Goal: Transaction & Acquisition: Book appointment/travel/reservation

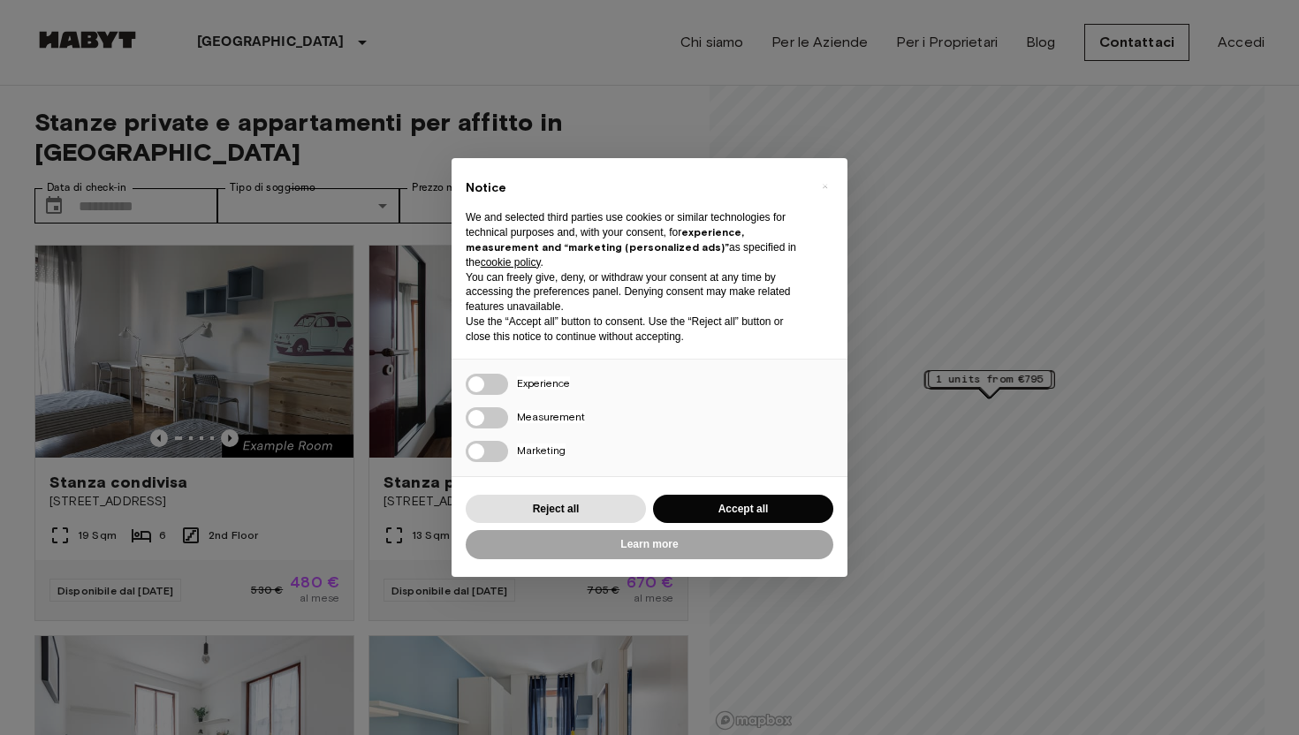
click at [926, 410] on div "× Notice We and selected third parties use cookies or similar technologies for …" at bounding box center [649, 367] width 1299 height 735
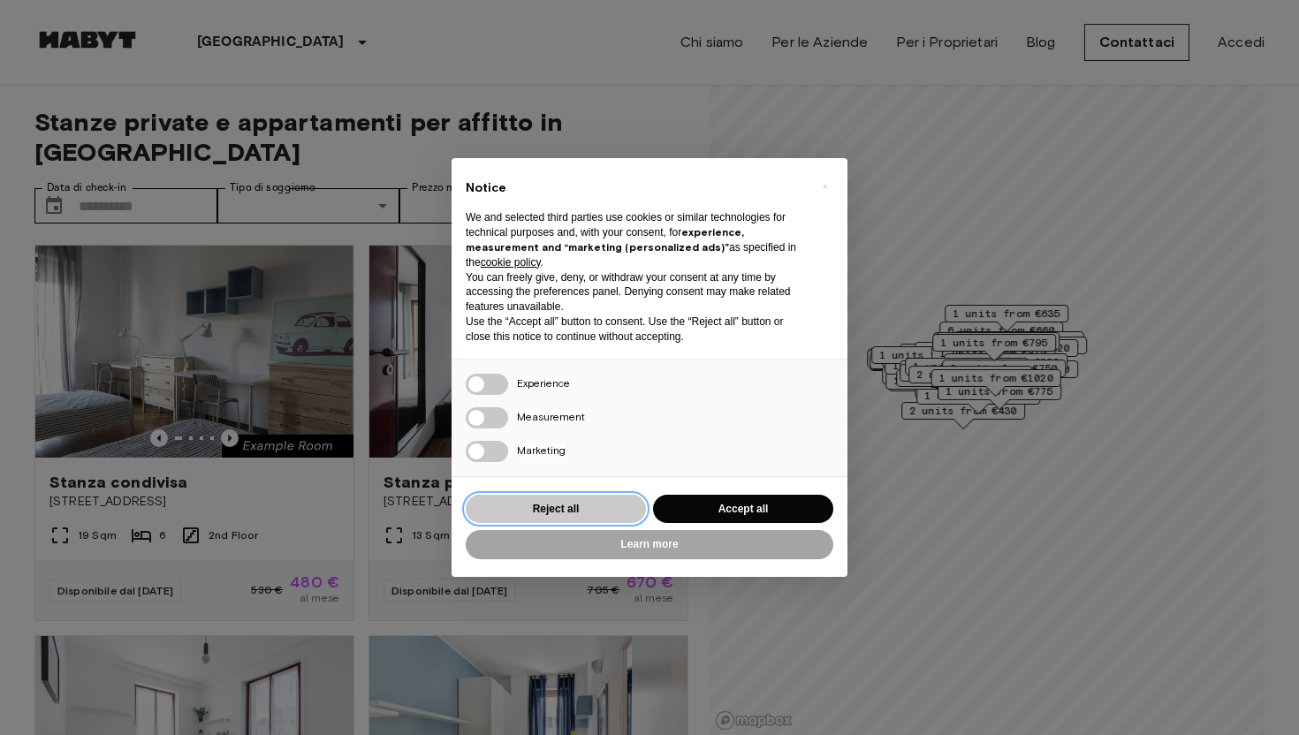
click at [567, 503] on button "Reject all" at bounding box center [556, 509] width 180 height 29
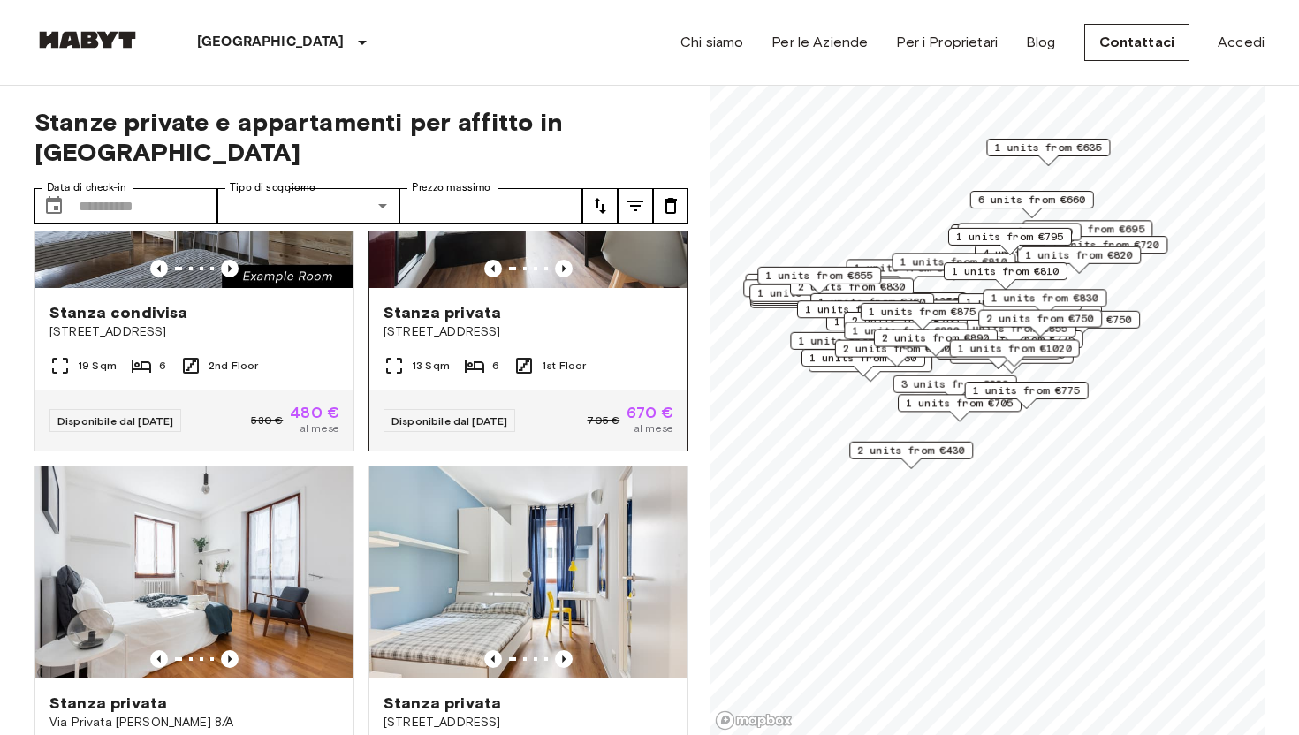
scroll to position [386, 0]
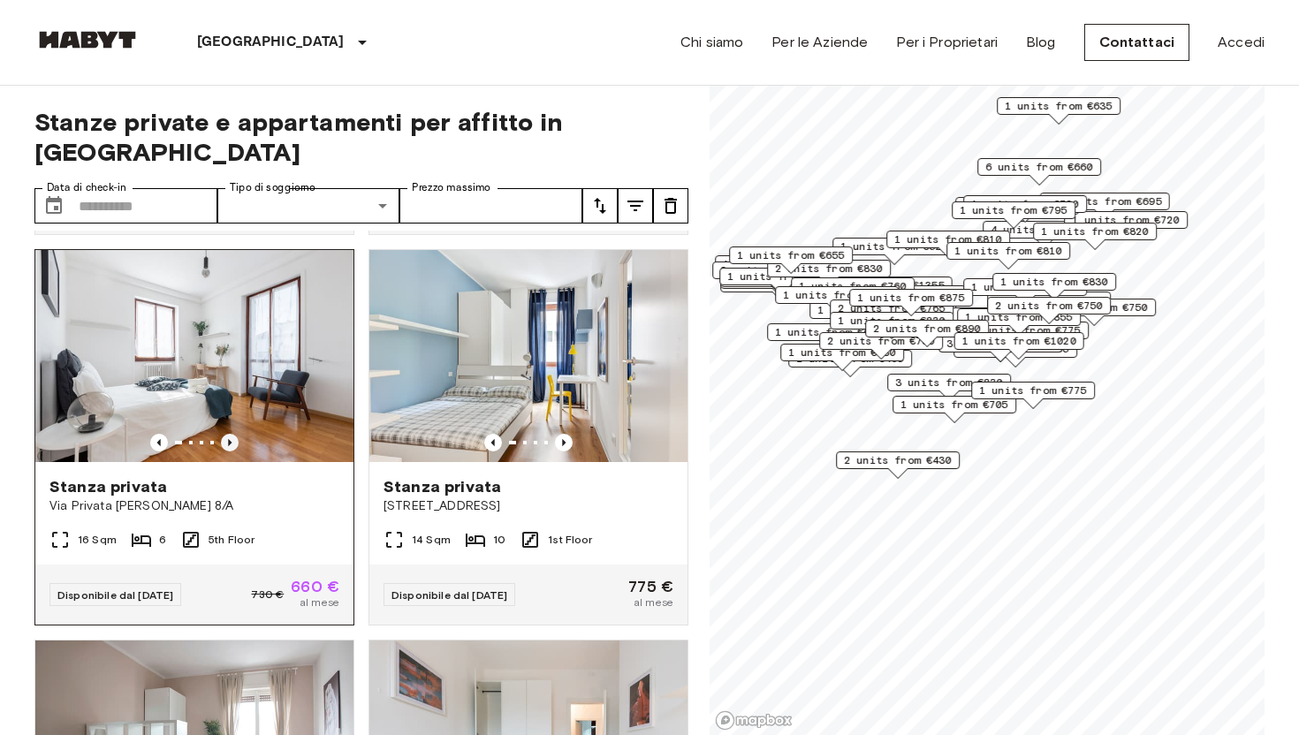
click at [232, 434] on icon "Previous image" at bounding box center [230, 443] width 18 height 18
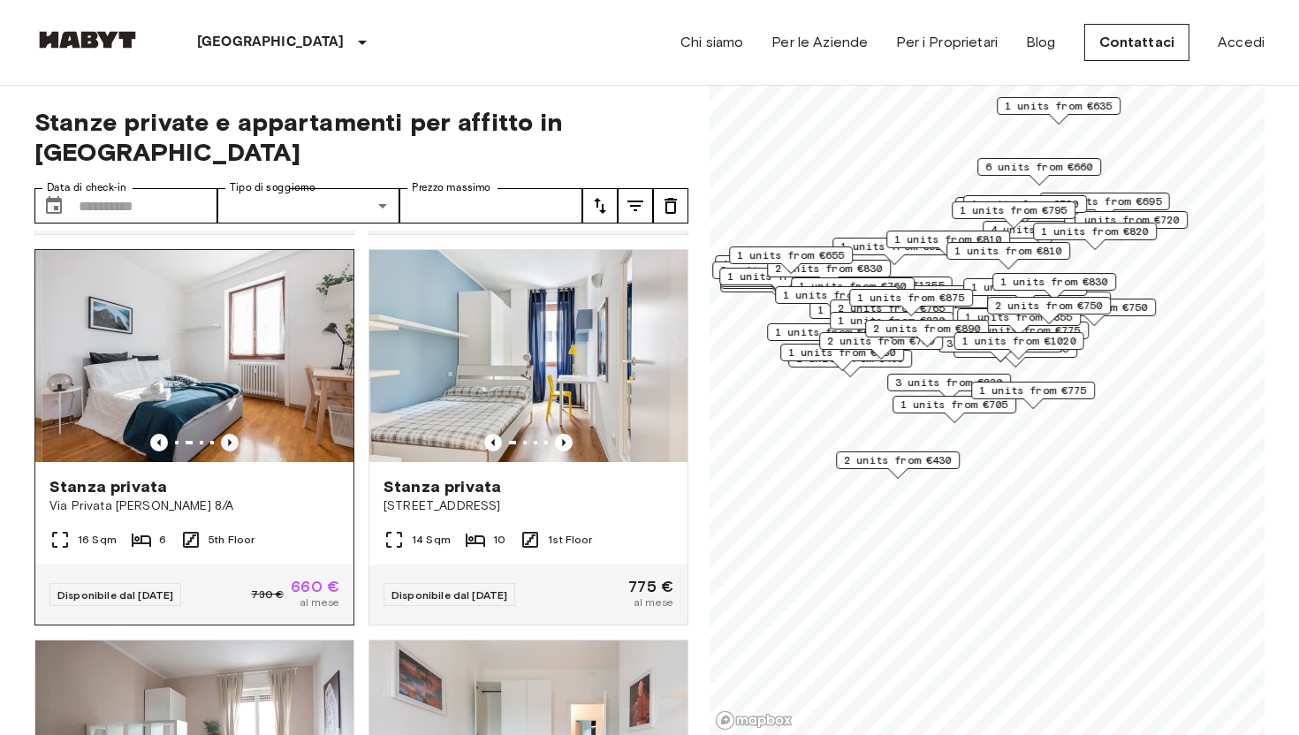
click at [232, 434] on icon "Previous image" at bounding box center [230, 443] width 18 height 18
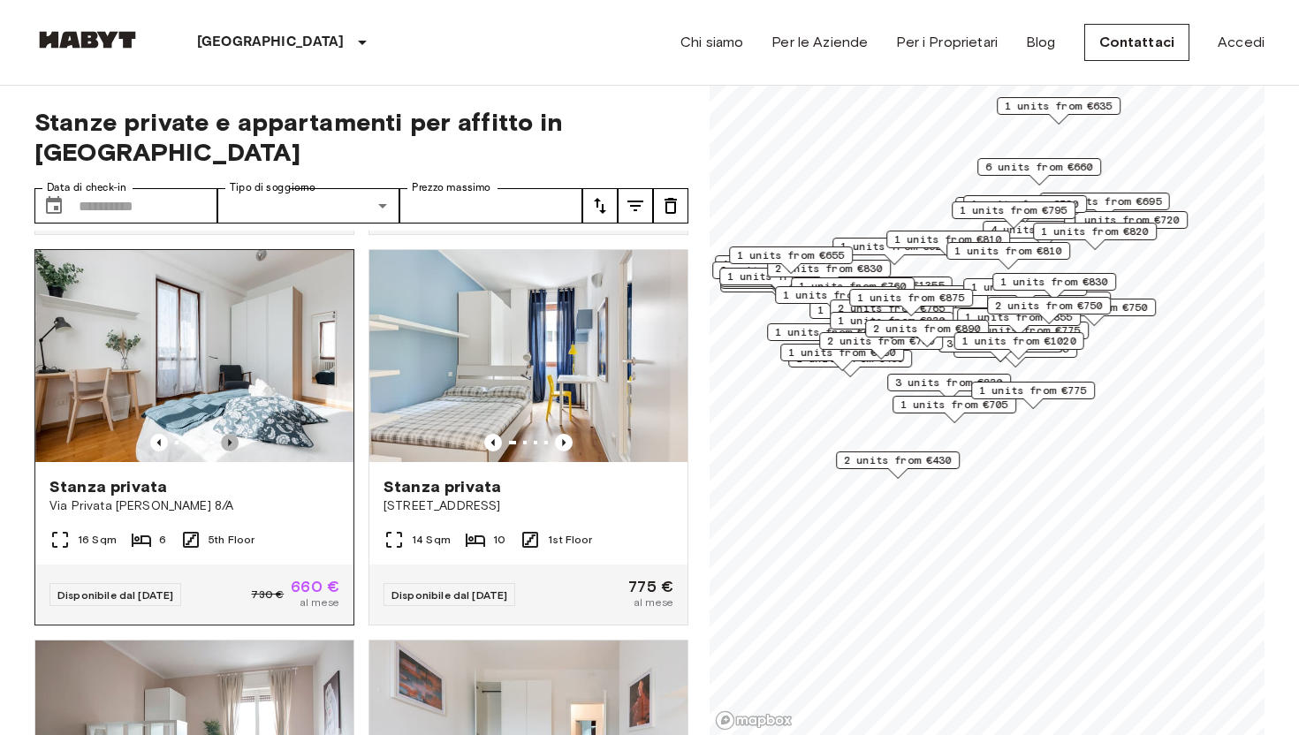
click at [232, 434] on icon "Previous image" at bounding box center [230, 443] width 18 height 18
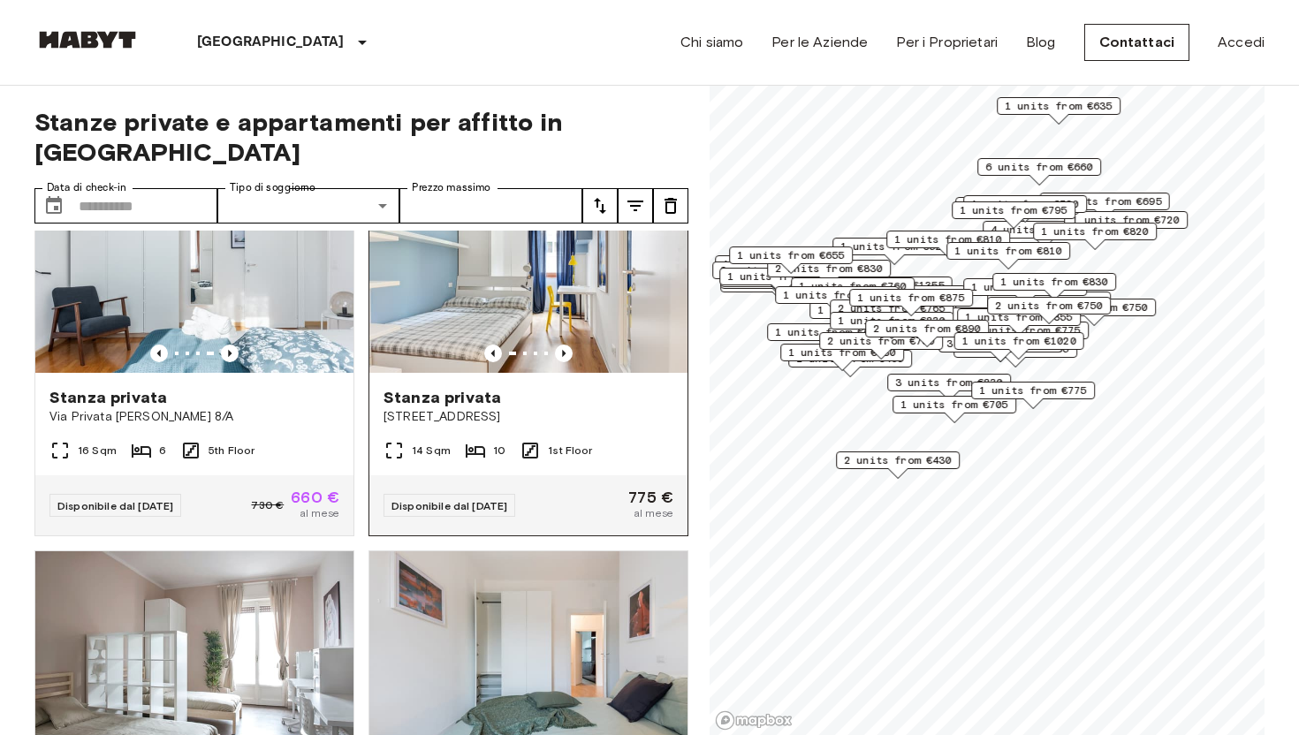
scroll to position [475, 0]
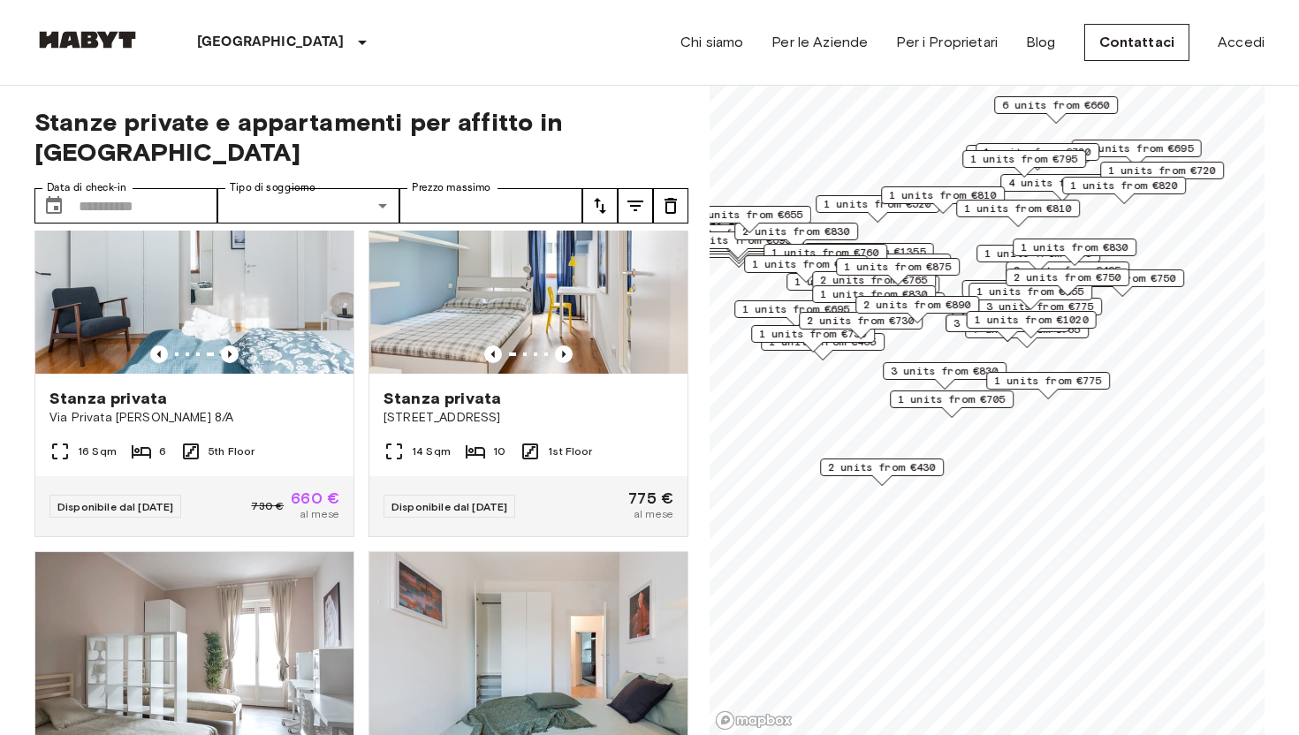
drag, startPoint x: 1039, startPoint y: 390, endPoint x: 1009, endPoint y: 334, distance: 63.3
click at [1009, 334] on div "1 units from €1020" at bounding box center [1032, 324] width 130 height 27
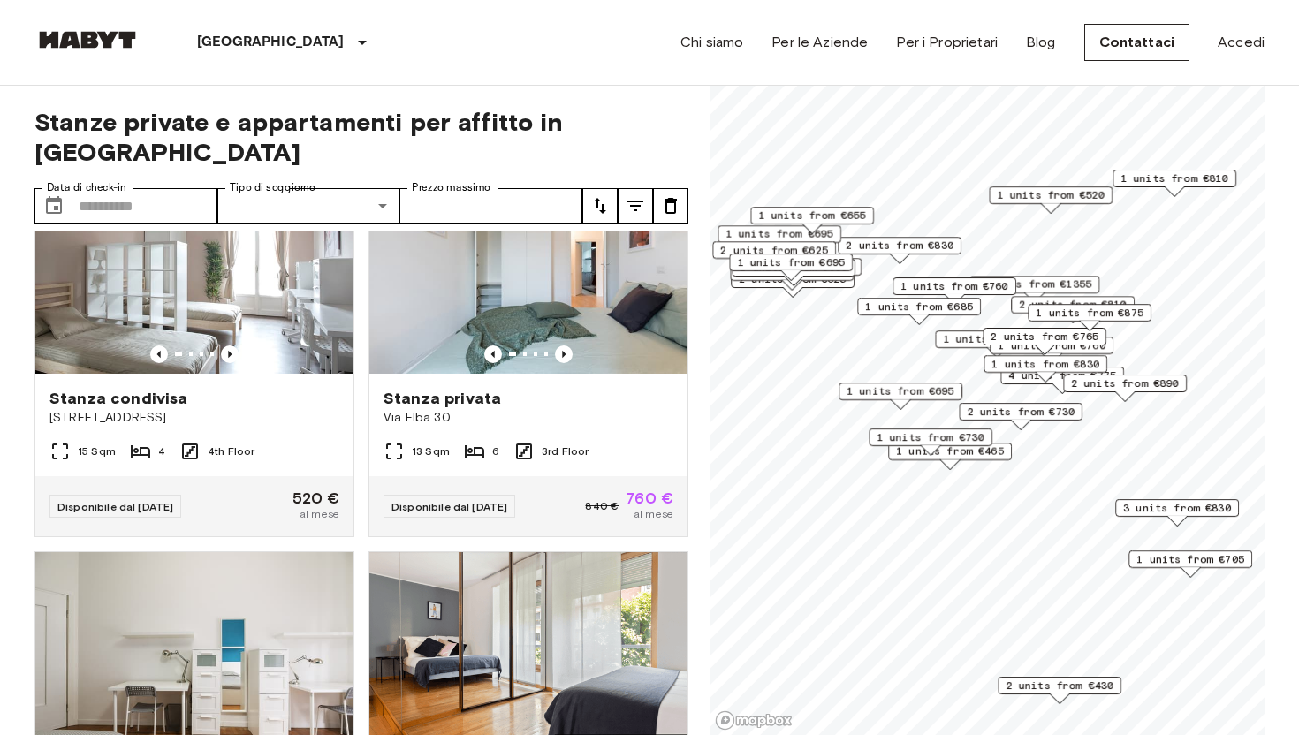
click at [1003, 454] on span "1 units from €465" at bounding box center [950, 452] width 108 height 16
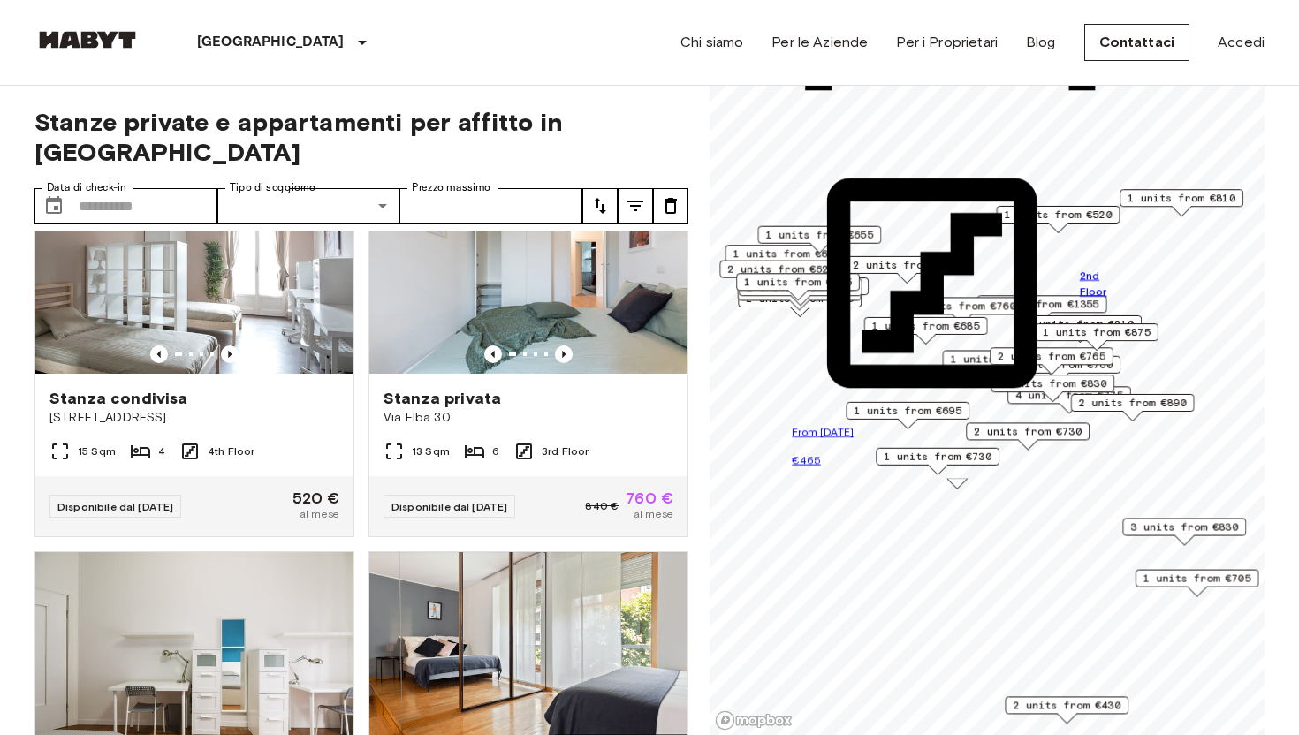
drag, startPoint x: 926, startPoint y: 296, endPoint x: 940, endPoint y: 317, distance: 25.0
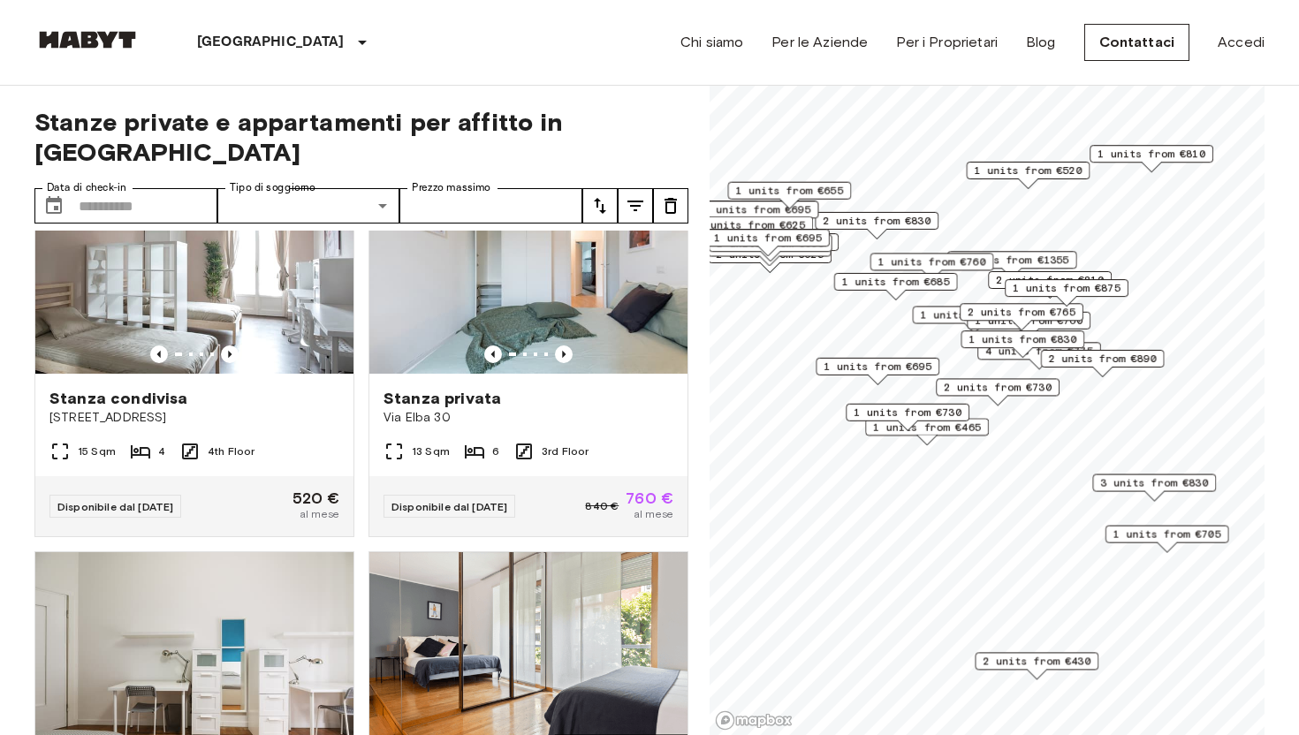
drag, startPoint x: 1075, startPoint y: 450, endPoint x: 1024, endPoint y: 377, distance: 89.5
click at [1024, 378] on div "2 units from €730" at bounding box center [998, 391] width 124 height 27
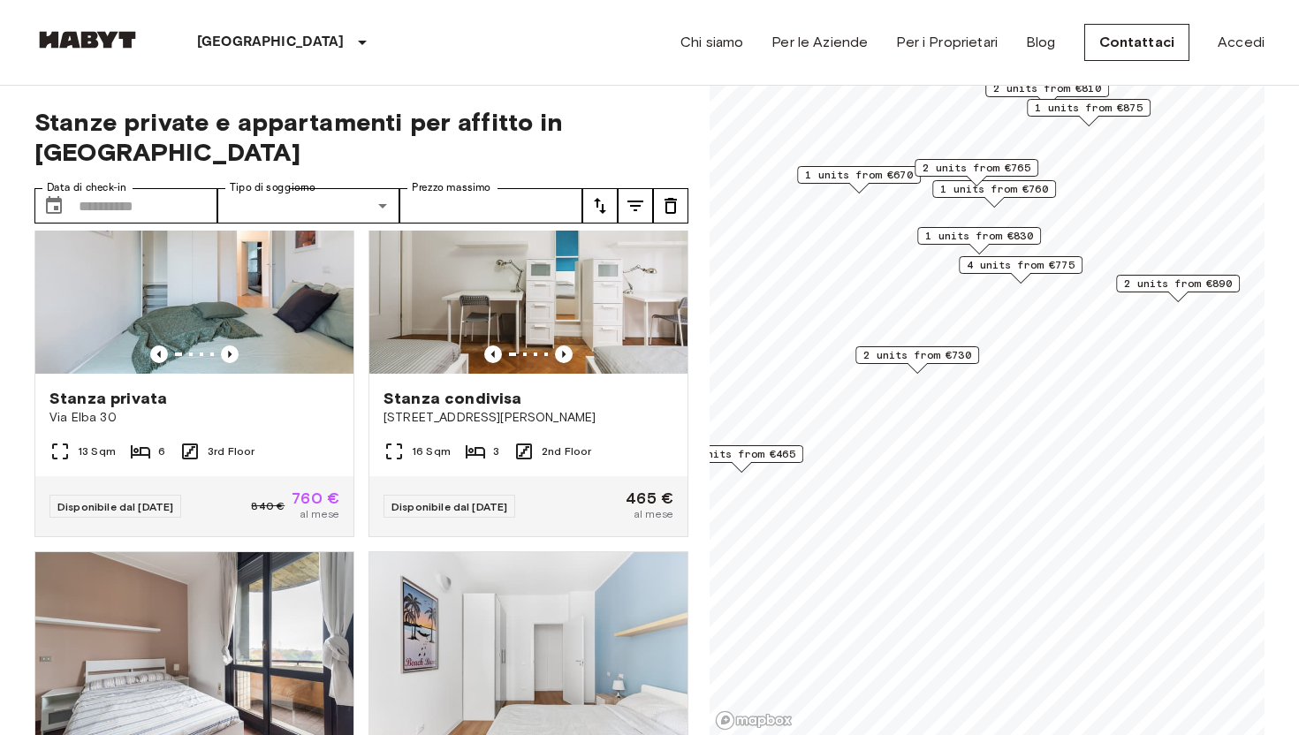
click at [881, 179] on span "1 units from €670" at bounding box center [859, 175] width 108 height 16
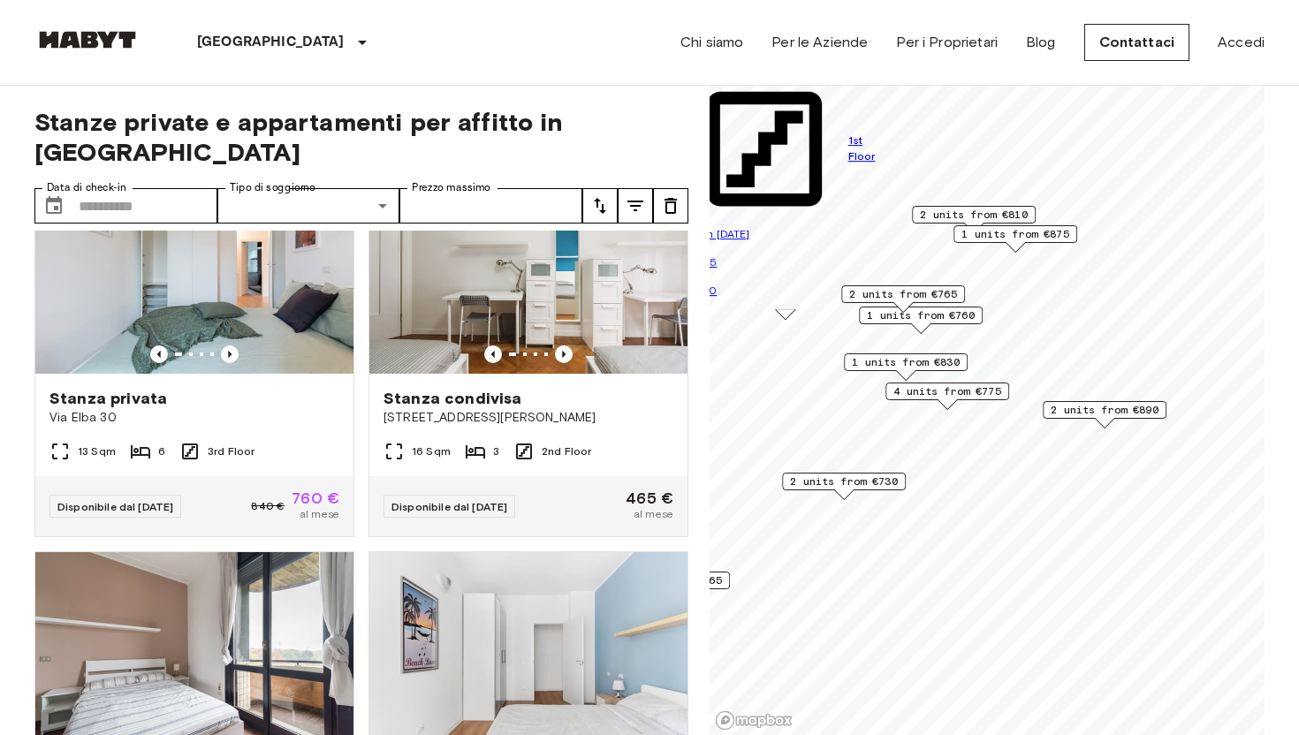
click at [838, 484] on span "2 units from €730" at bounding box center [844, 482] width 108 height 16
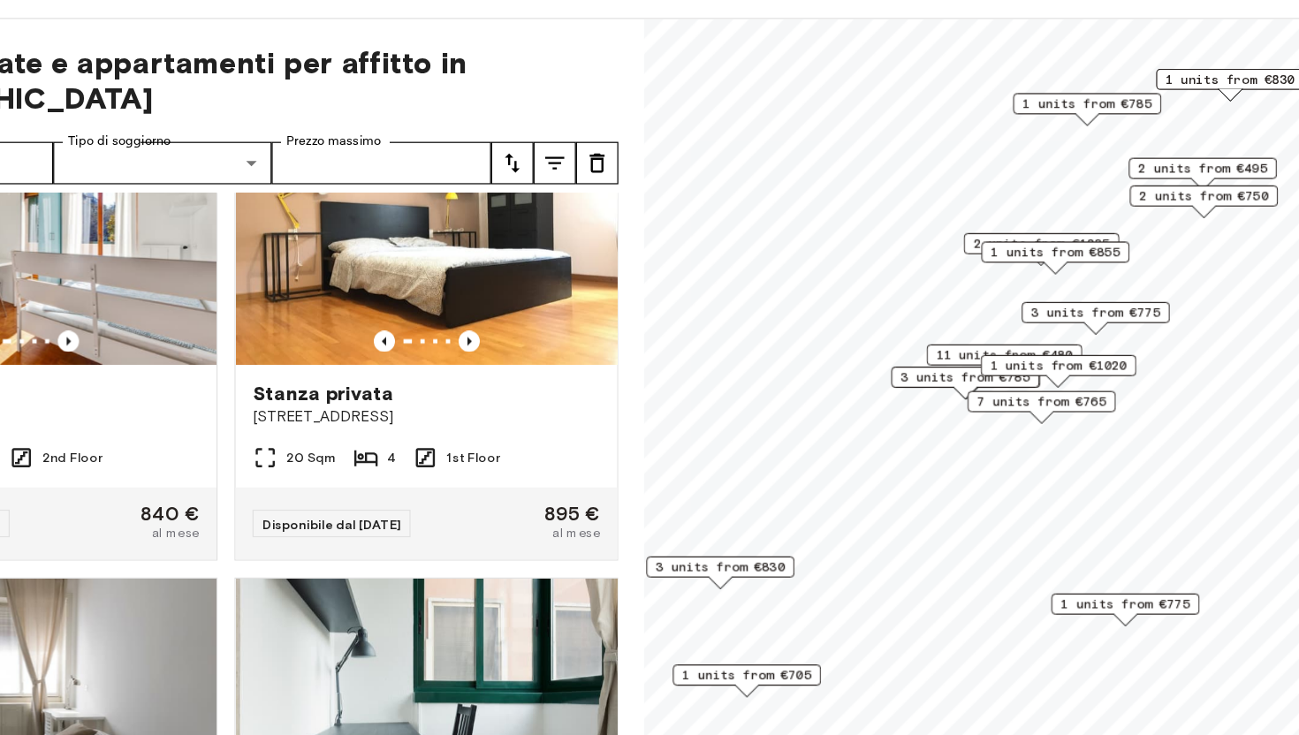
click at [1016, 361] on span "11 units from €480" at bounding box center [1011, 366] width 114 height 16
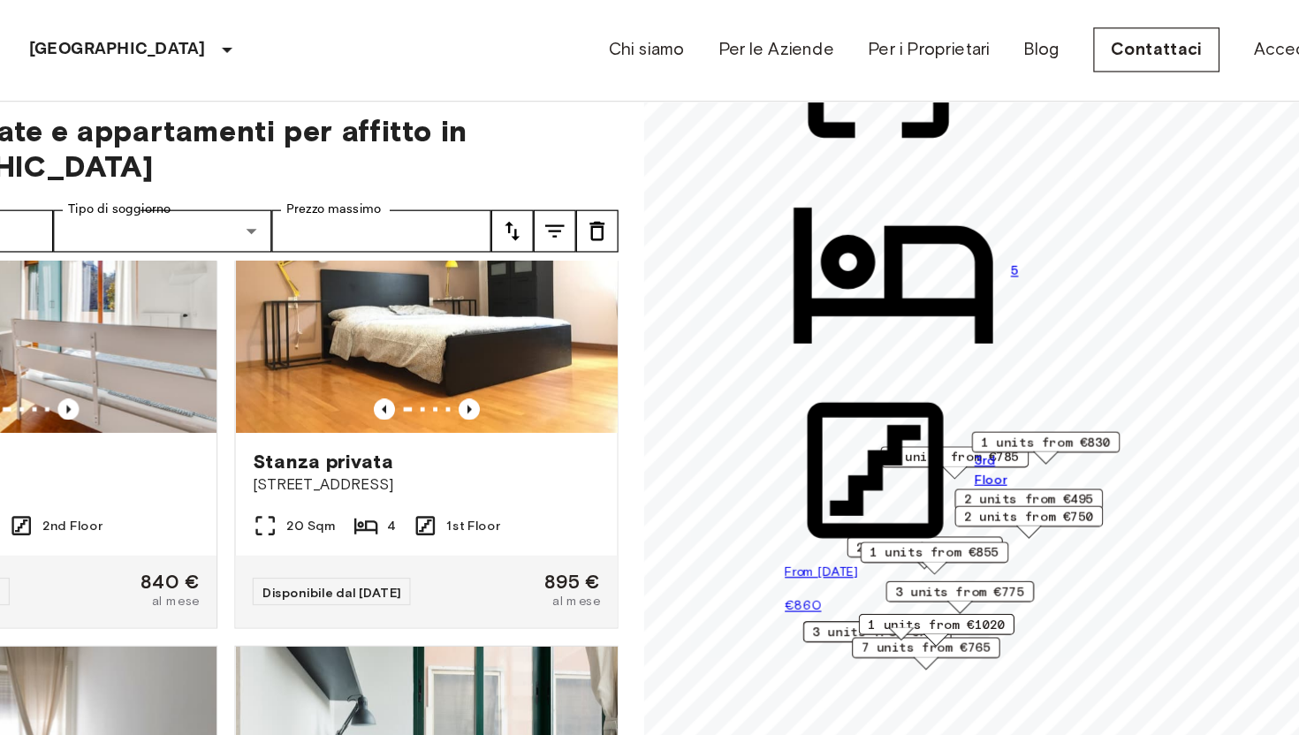
scroll to position [11, 0]
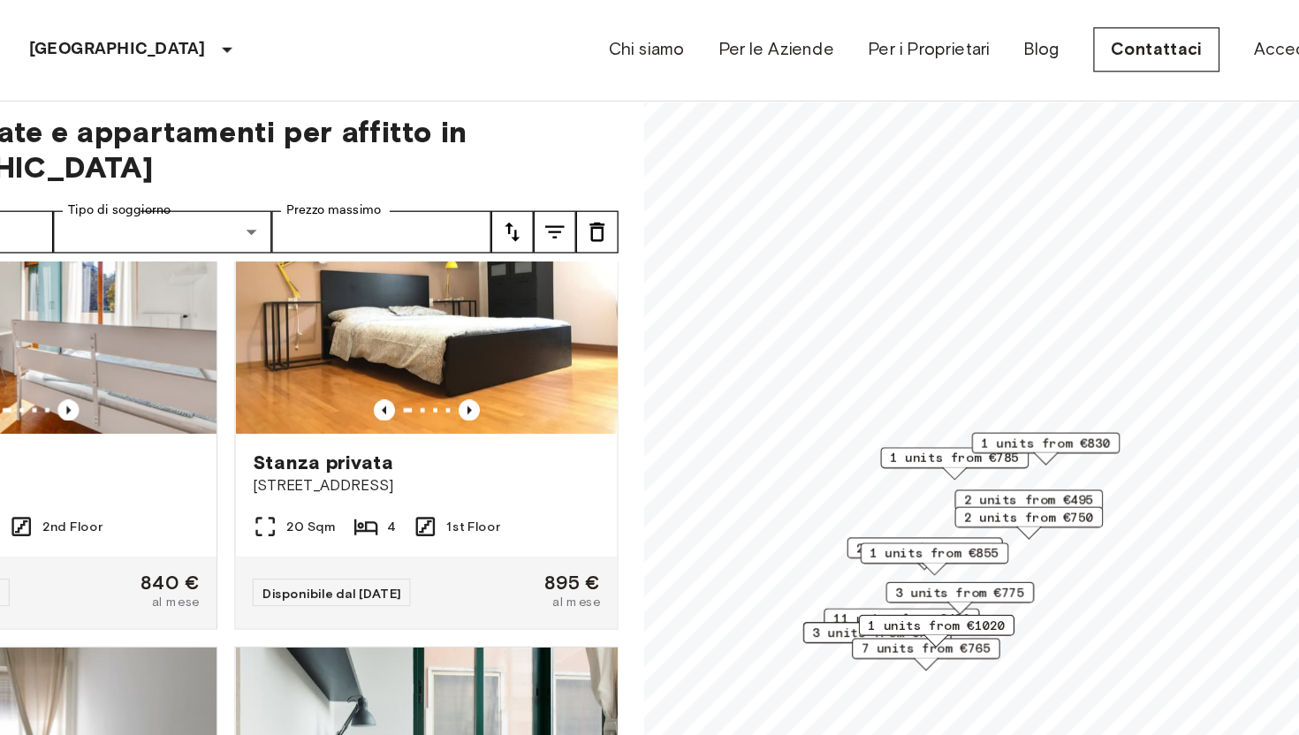
click at [1004, 415] on span "2 units from €495" at bounding box center [1031, 418] width 108 height 16
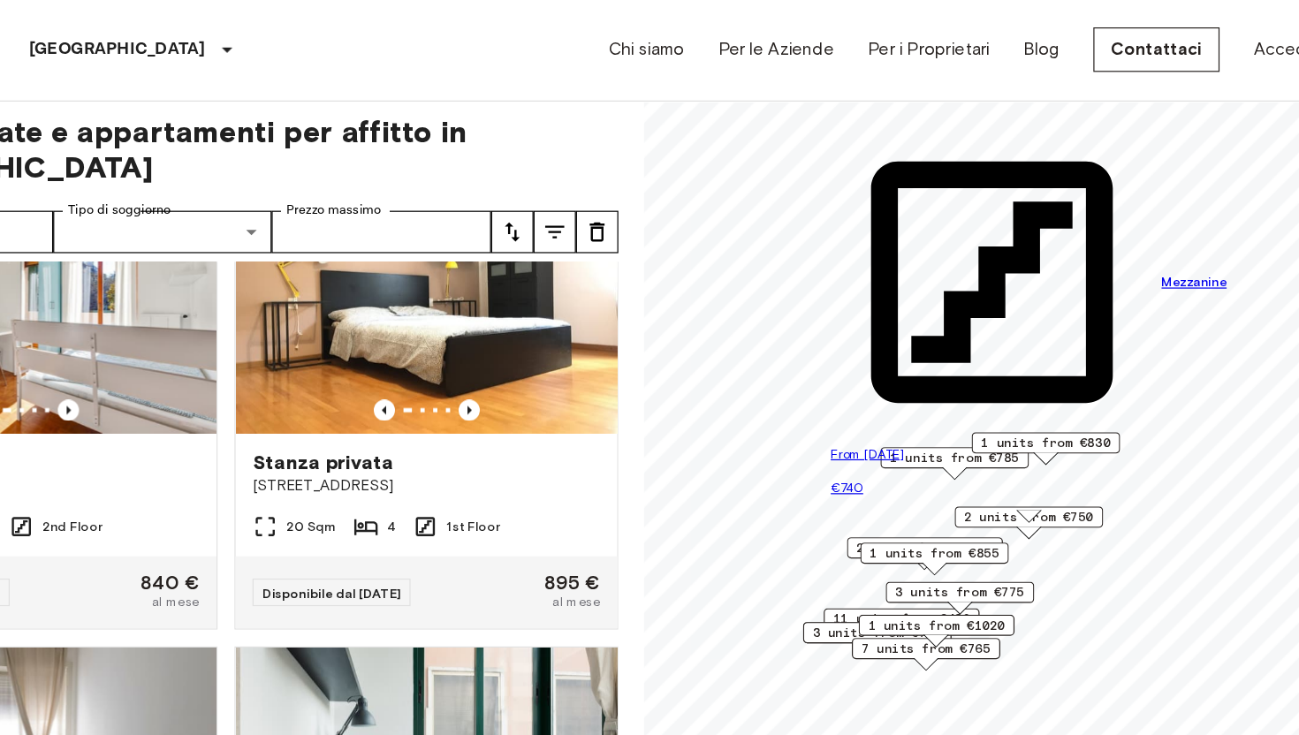
click at [697, 108] on div "Stanze private e appartamenti per affitto in Milan Data di check-in ​ Data di c…" at bounding box center [649, 399] width 1230 height 651
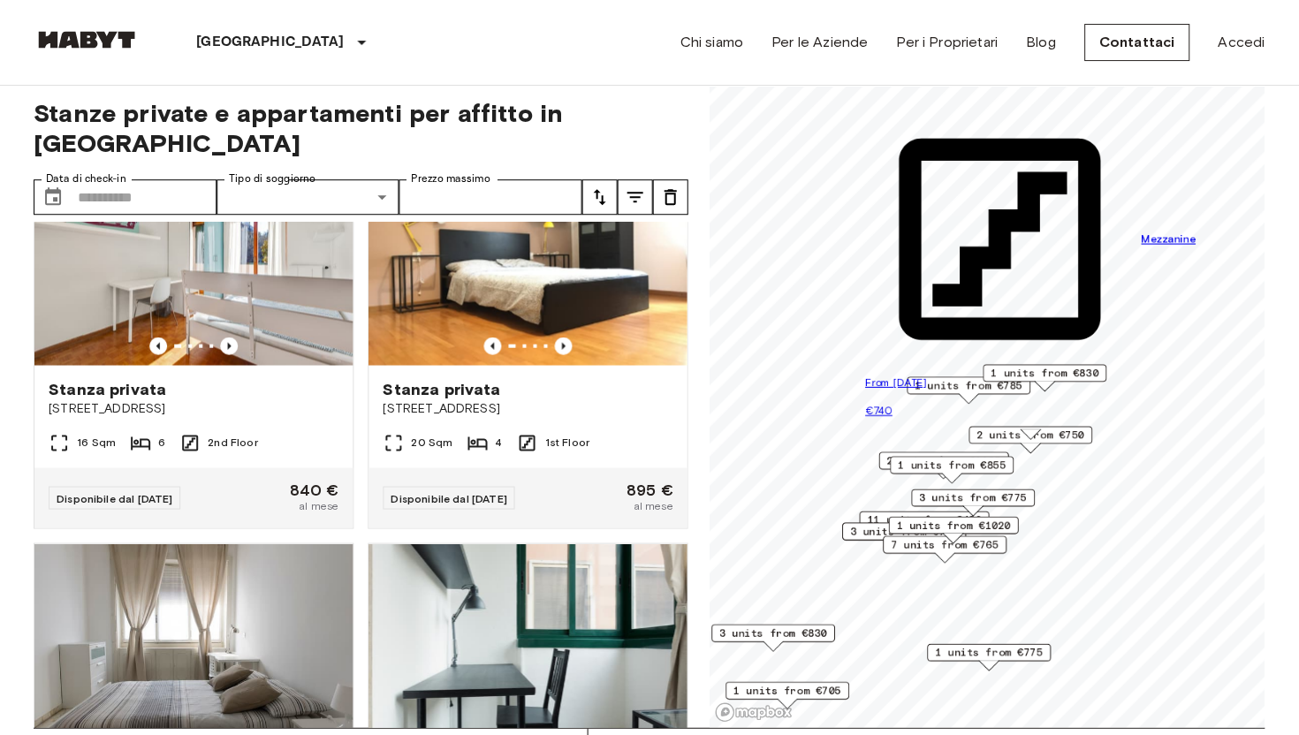
scroll to position [9, 0]
click at [155, 179] on input "Data di check-in" at bounding box center [148, 196] width 139 height 35
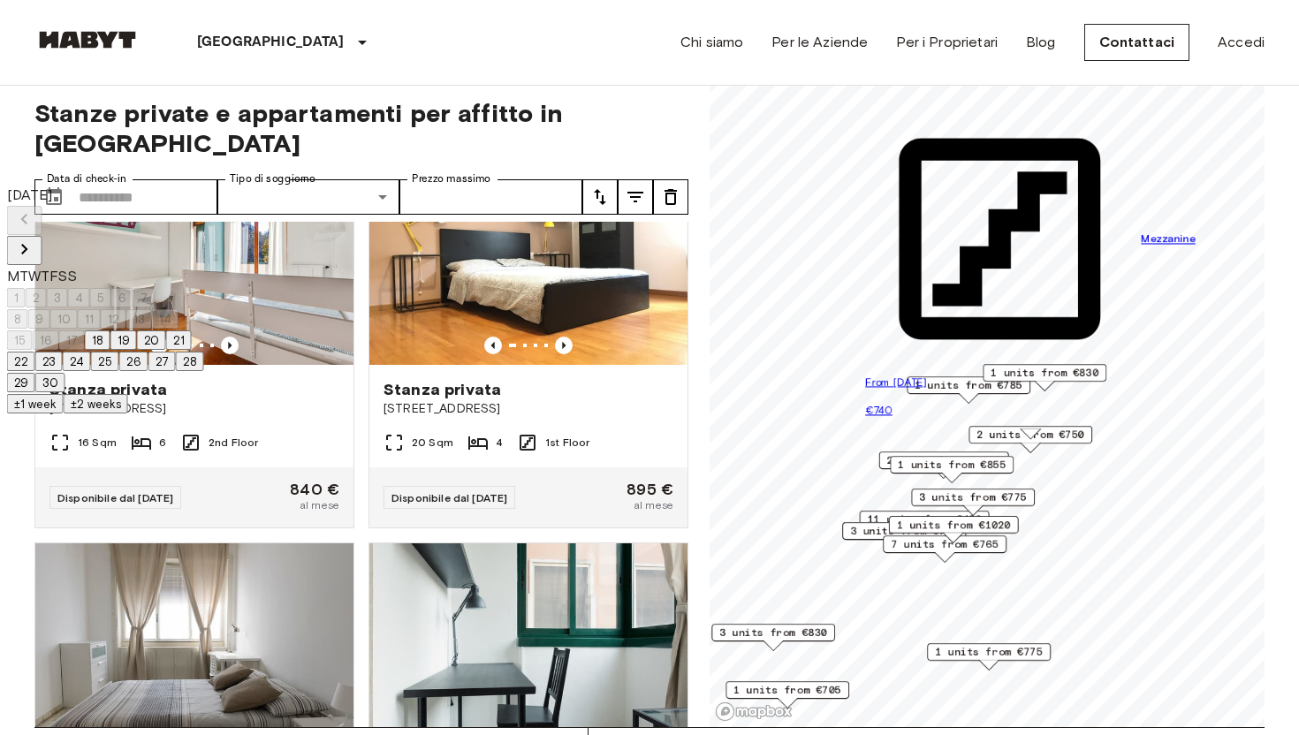
click at [35, 239] on icon "Next month" at bounding box center [24, 249] width 21 height 21
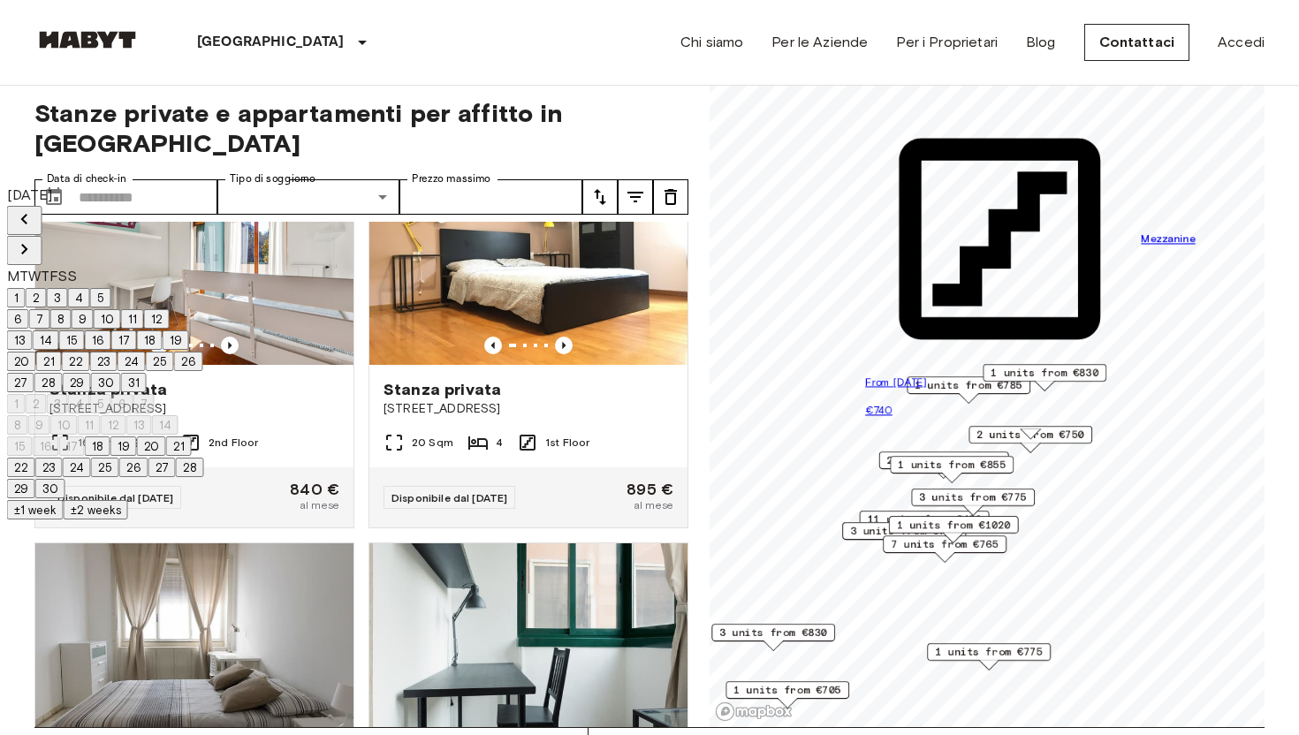
click at [35, 239] on icon "Next month" at bounding box center [24, 249] width 21 height 21
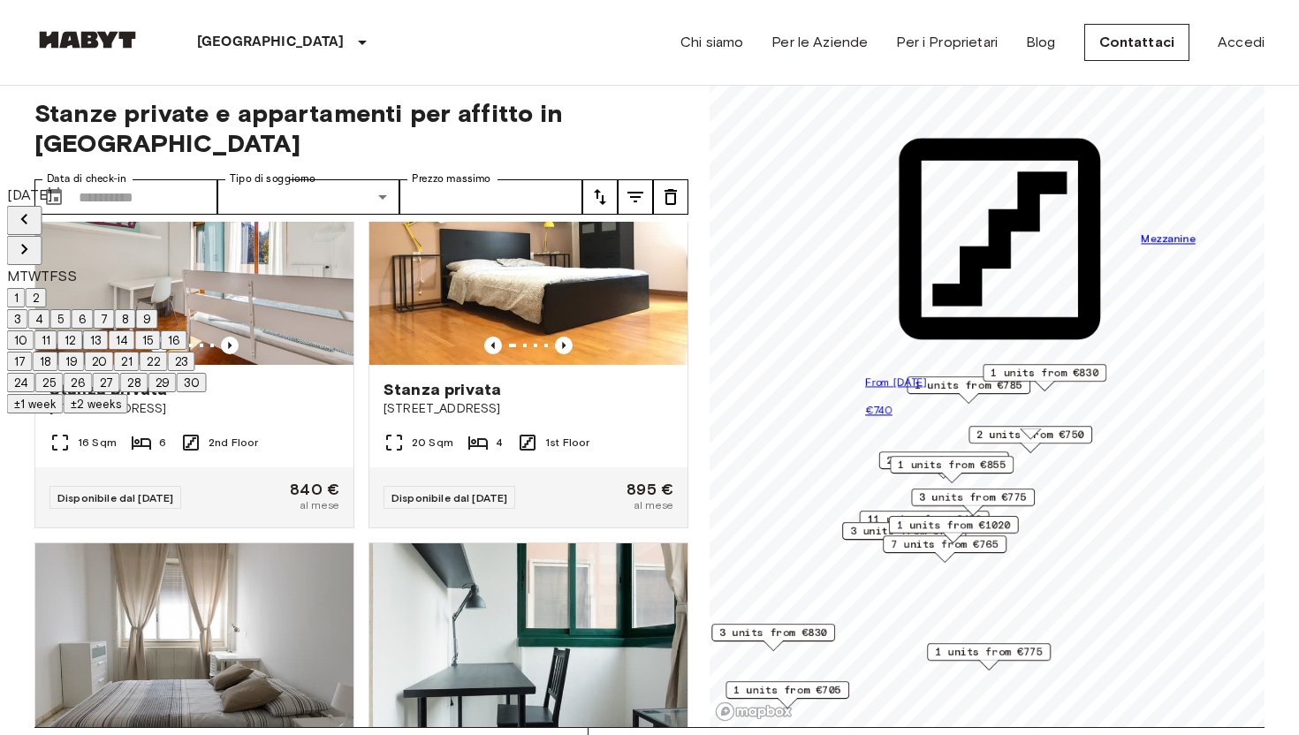
click at [26, 288] on button "1" at bounding box center [16, 297] width 19 height 19
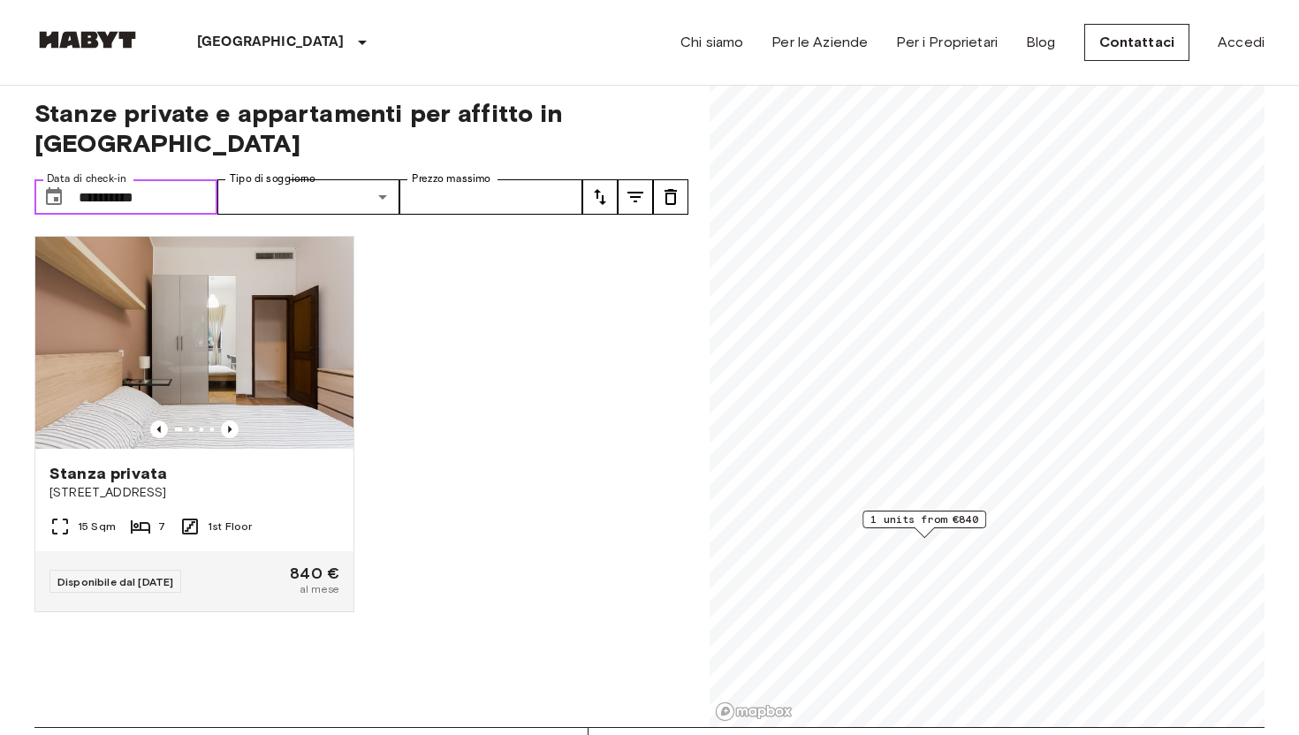
click at [187, 179] on input "**********" at bounding box center [148, 196] width 139 height 35
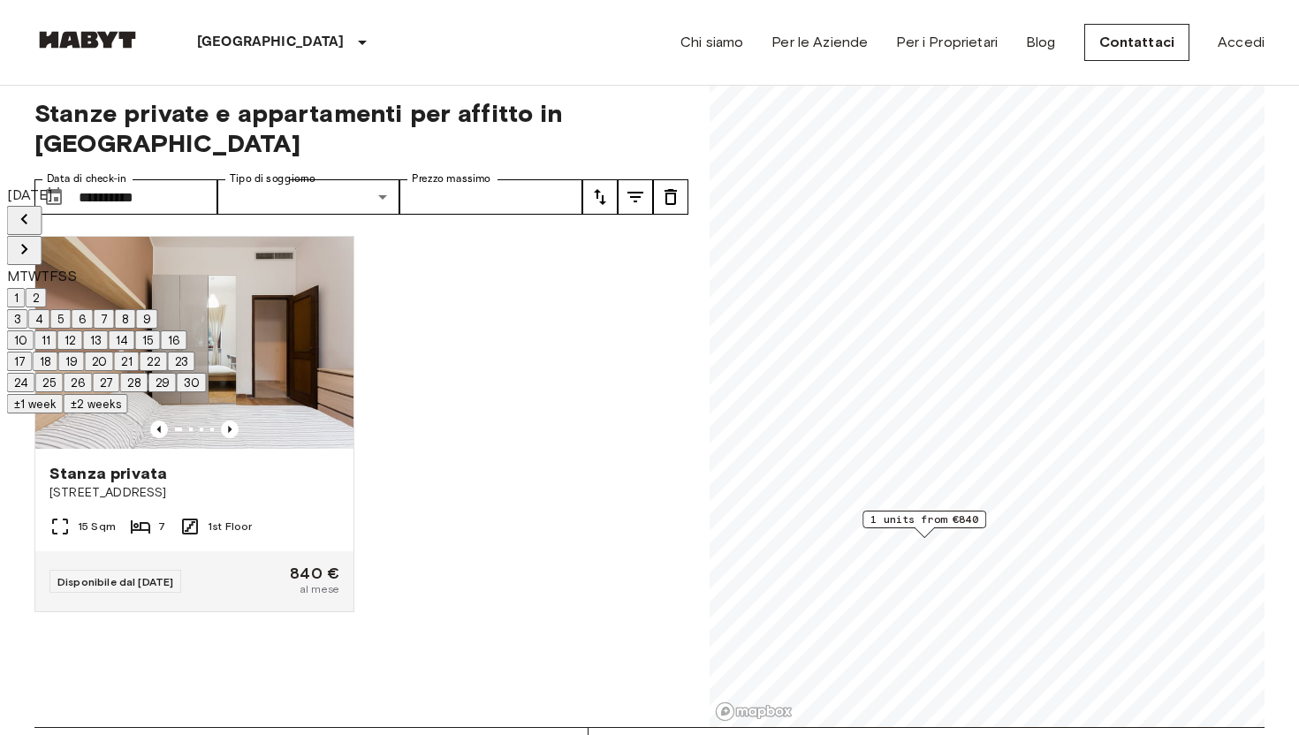
click at [47, 288] on button "2" at bounding box center [36, 297] width 21 height 19
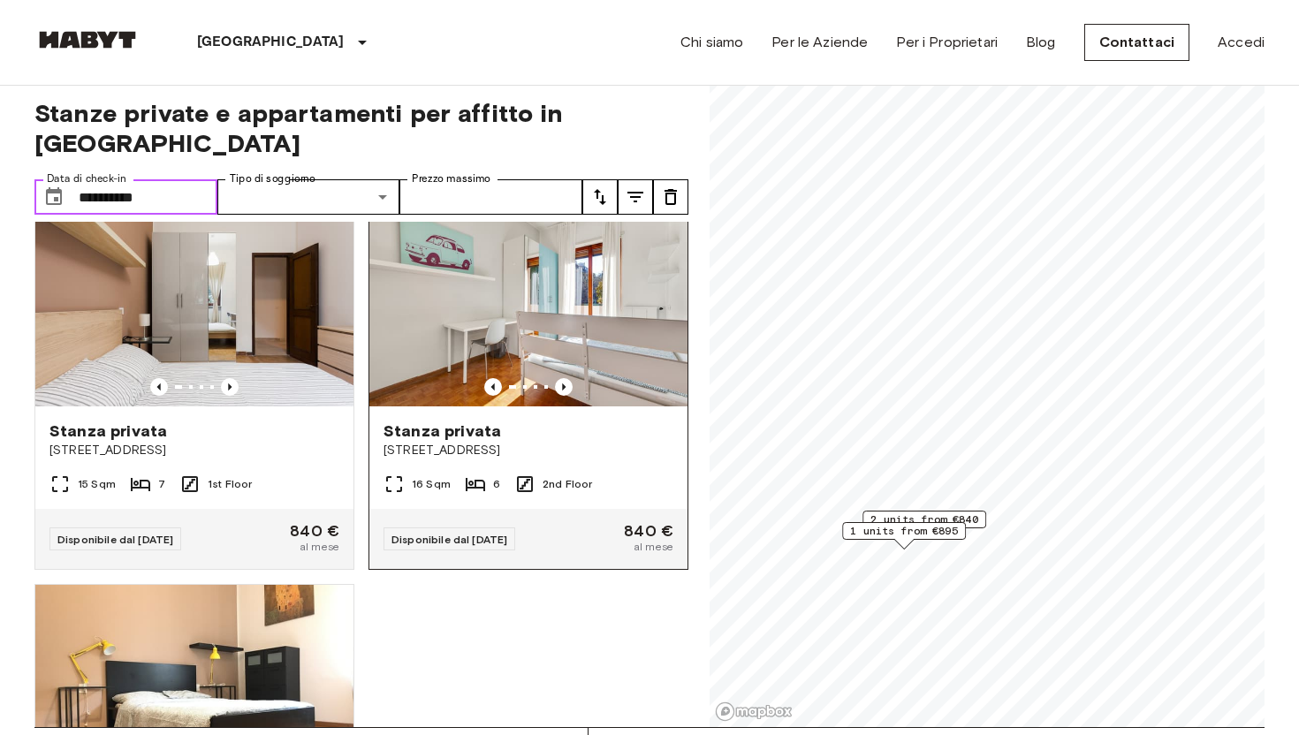
scroll to position [49, 0]
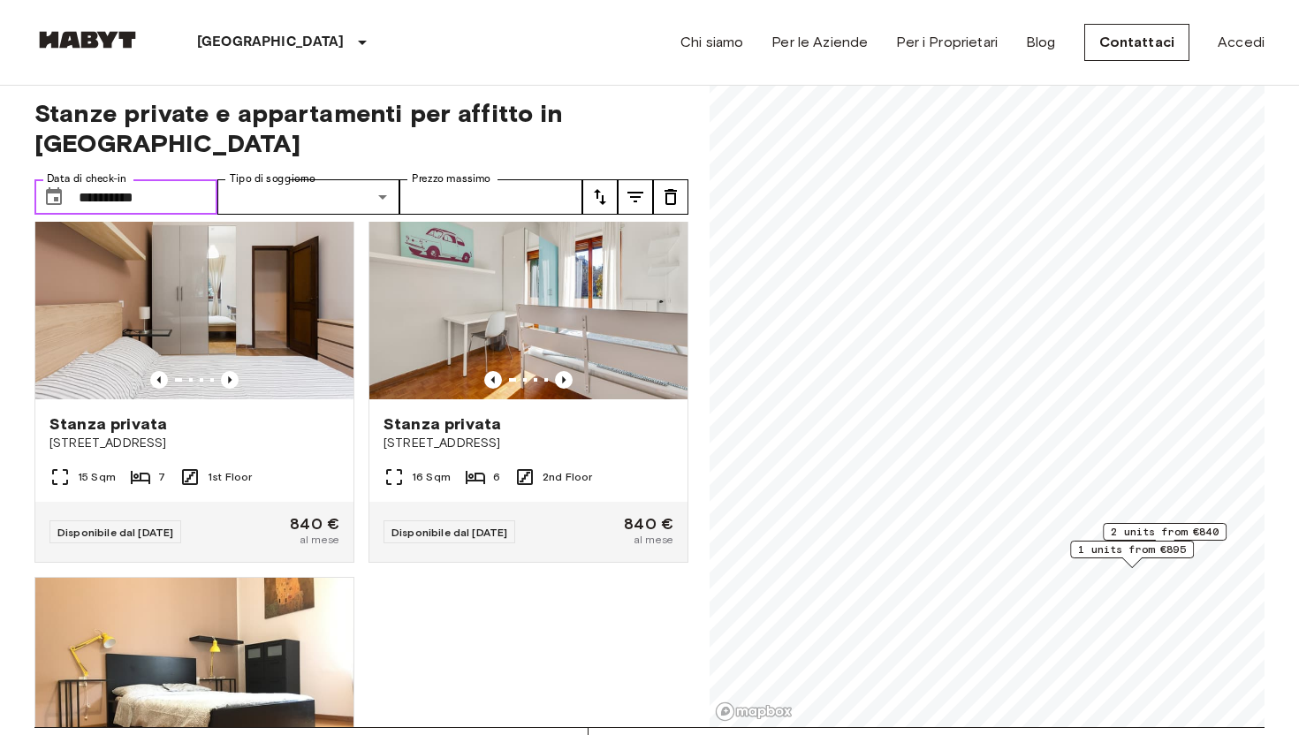
click at [153, 179] on input "**********" at bounding box center [148, 196] width 139 height 35
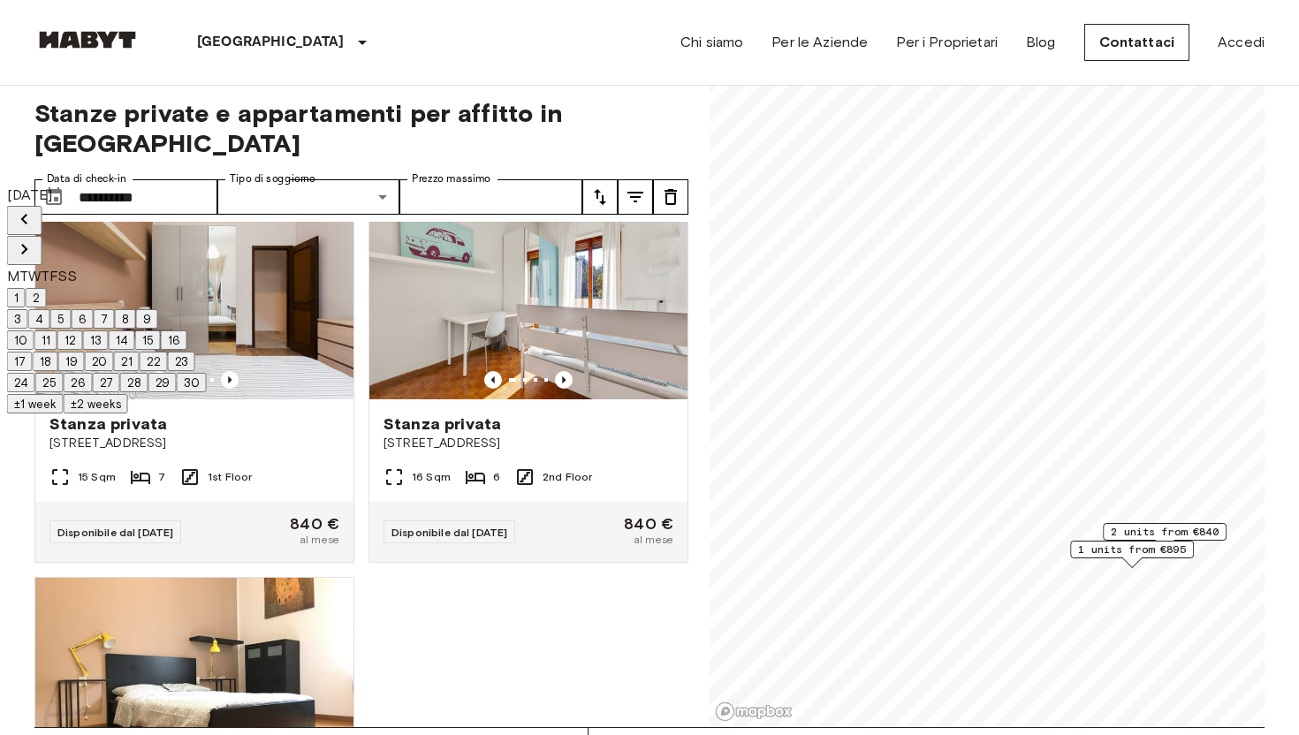
click at [35, 214] on icon "Previous month" at bounding box center [24, 219] width 21 height 21
click at [34, 392] on button "27" at bounding box center [20, 382] width 27 height 19
type input "**********"
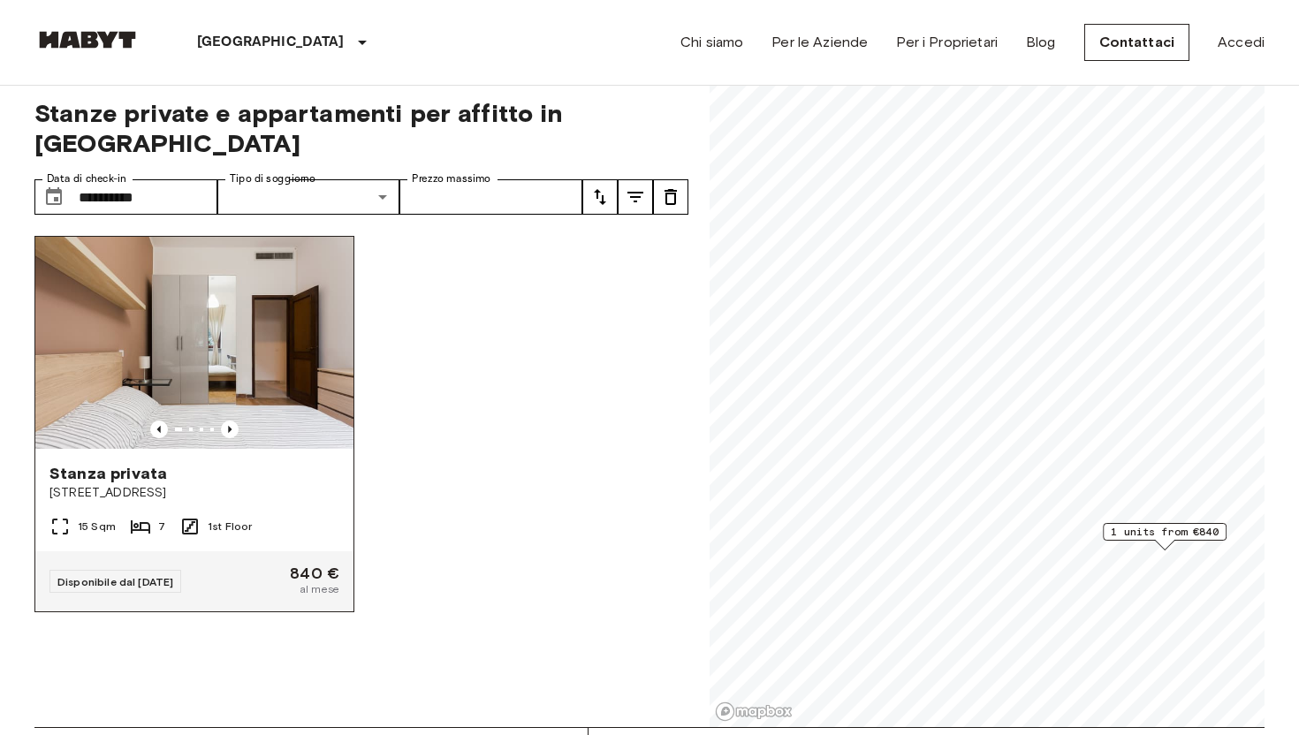
click at [128, 463] on span "Stanza privata" at bounding box center [108, 473] width 118 height 21
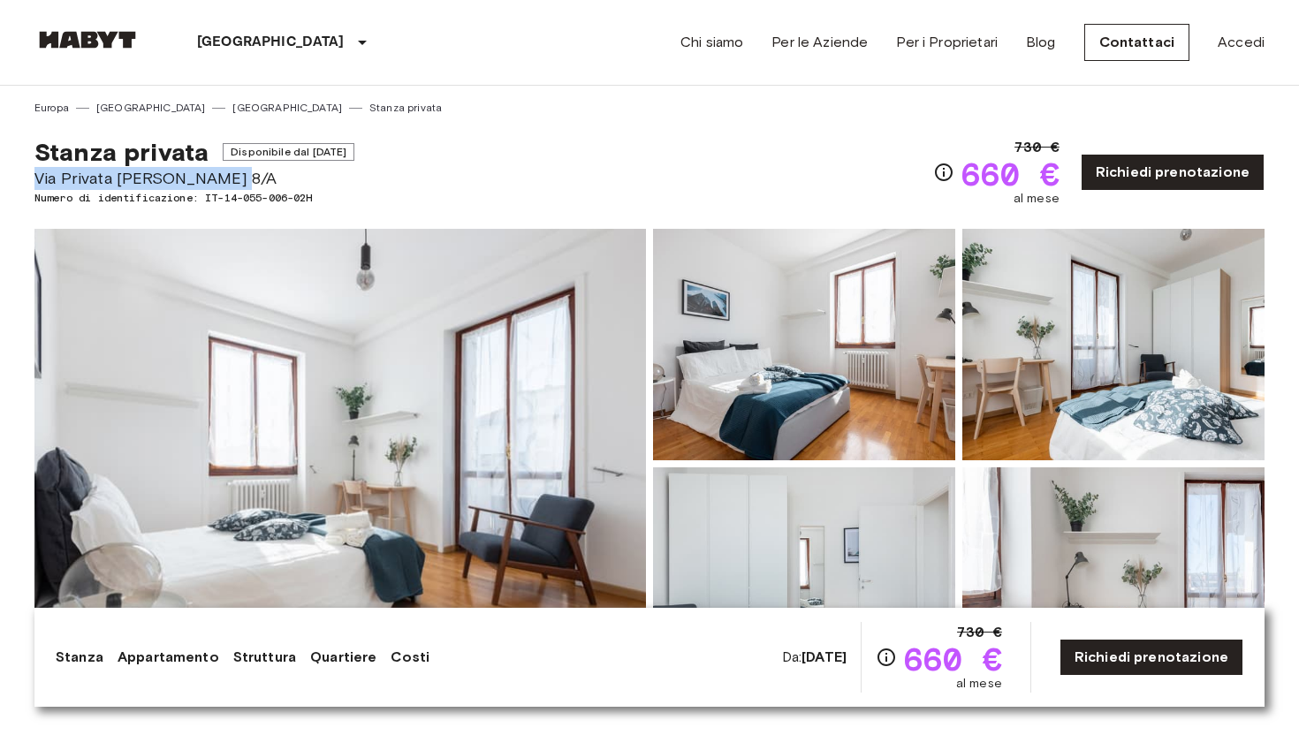
drag, startPoint x: 252, startPoint y: 171, endPoint x: 36, endPoint y: 172, distance: 215.7
click at [36, 172] on span "Via Privata Mauro Rota 8/A" at bounding box center [194, 178] width 320 height 23
copy span "Via Privata Mauro Rota 8/A"
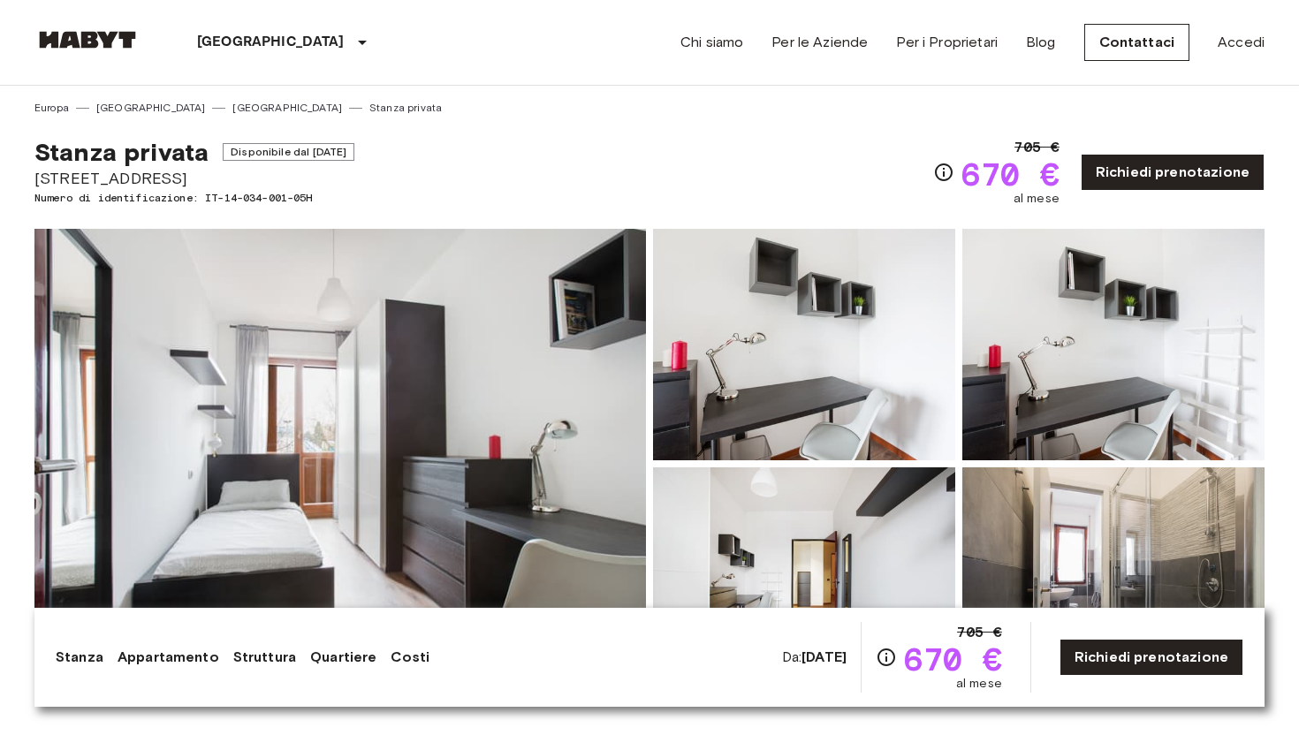
click at [360, 497] on img at bounding box center [340, 464] width 612 height 470
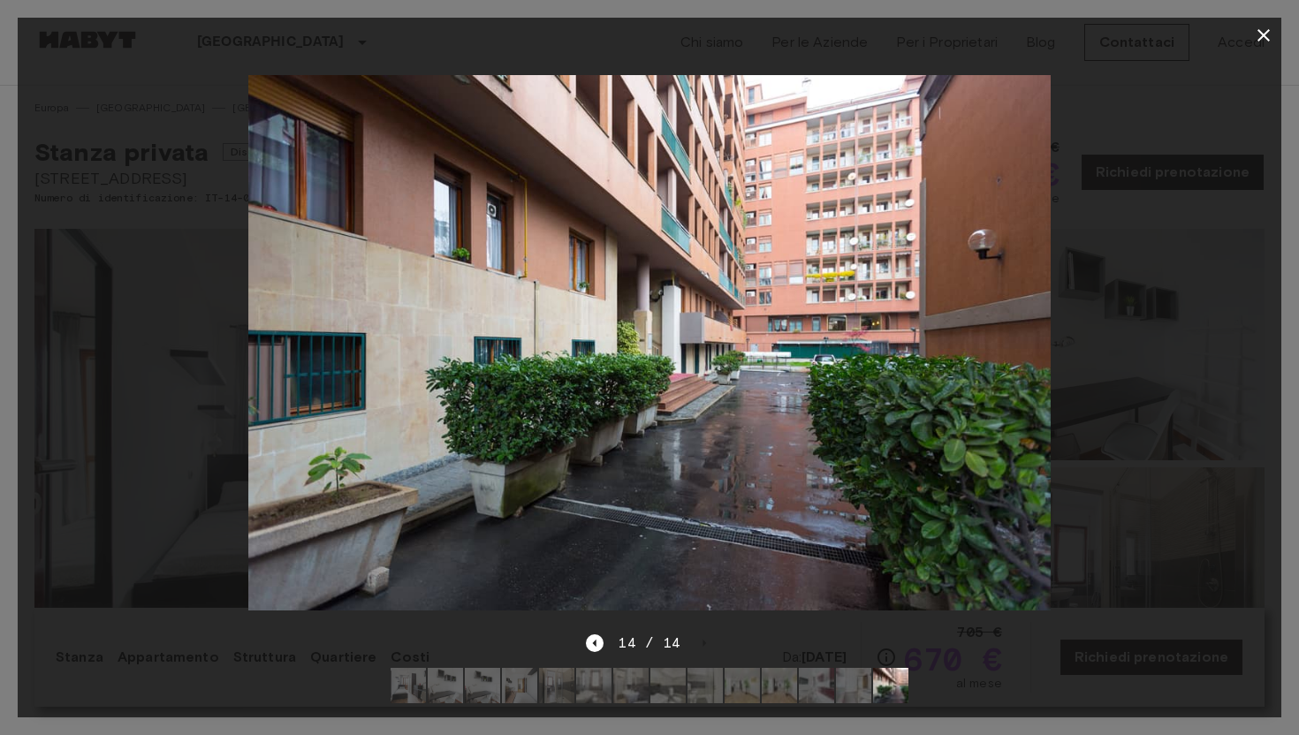
click at [1261, 34] on icon "button" at bounding box center [1263, 35] width 21 height 21
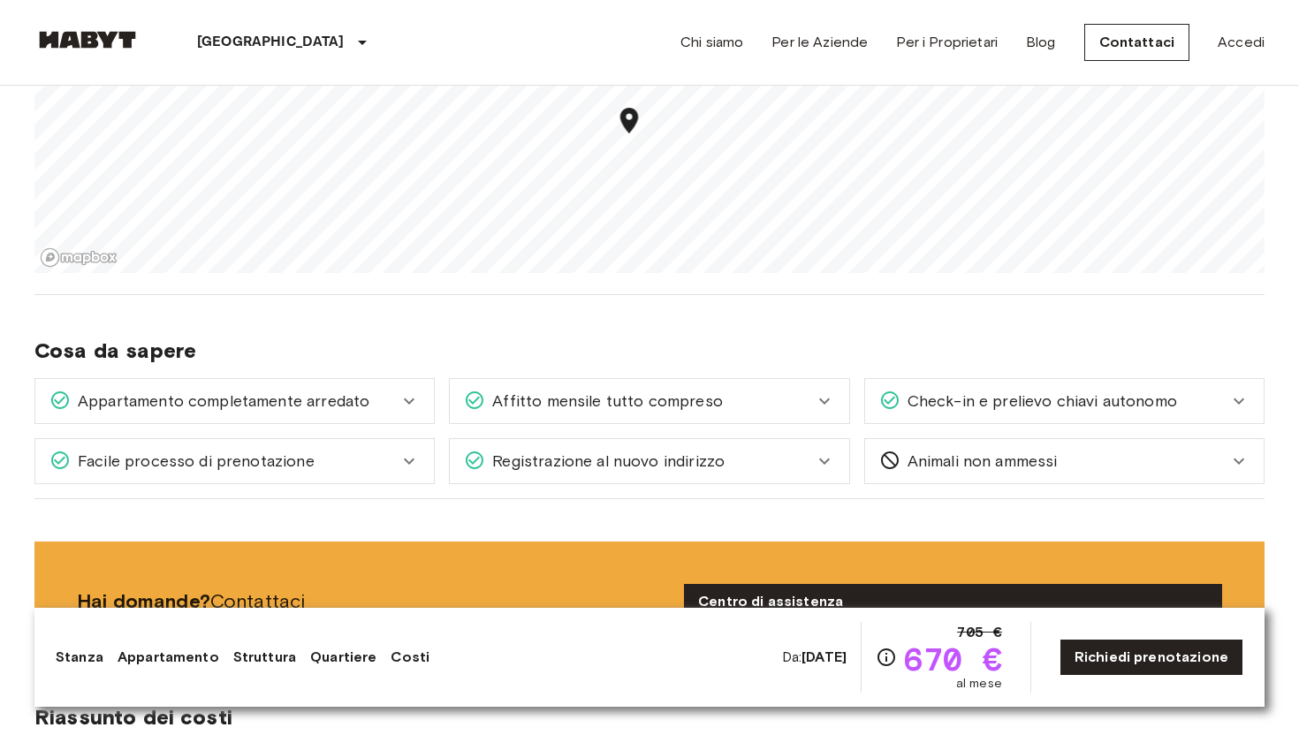
scroll to position [1683, 0]
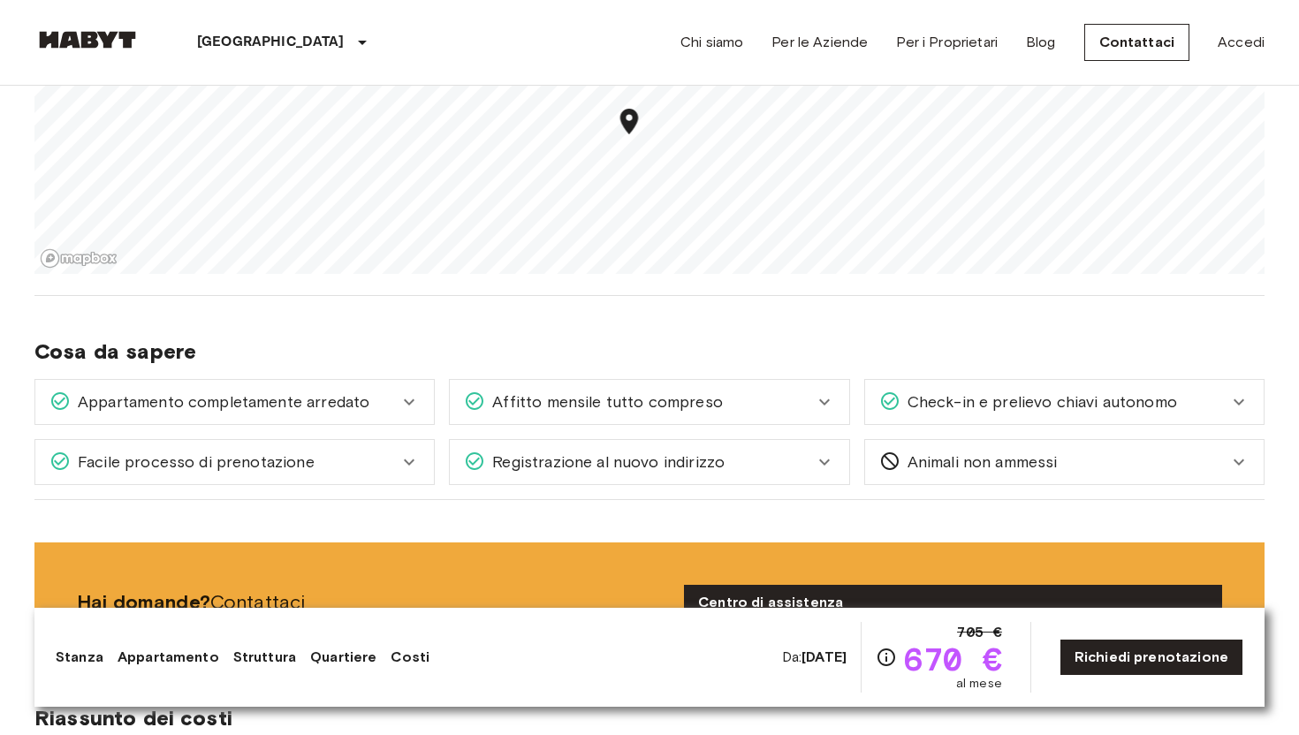
click at [347, 463] on div "Facile processo di prenotazione" at bounding box center [223, 462] width 349 height 23
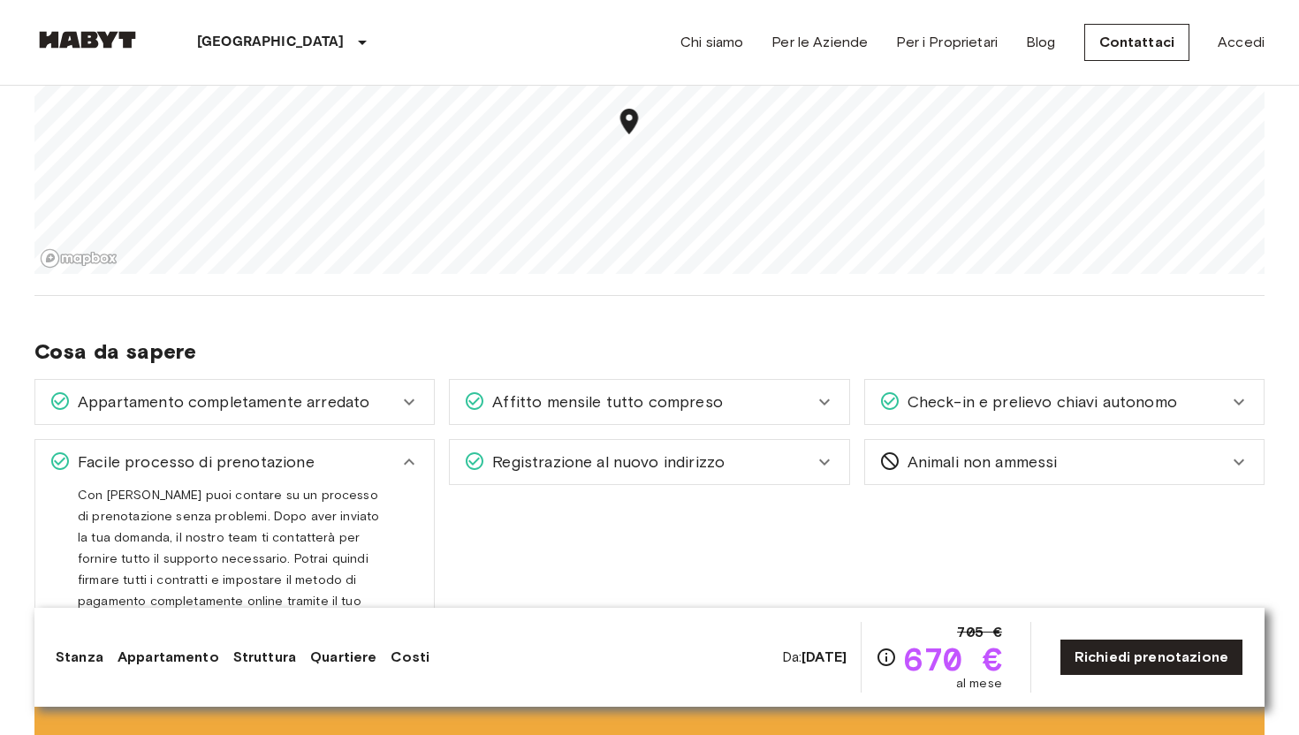
click at [347, 463] on div "Facile processo di prenotazione" at bounding box center [223, 462] width 349 height 23
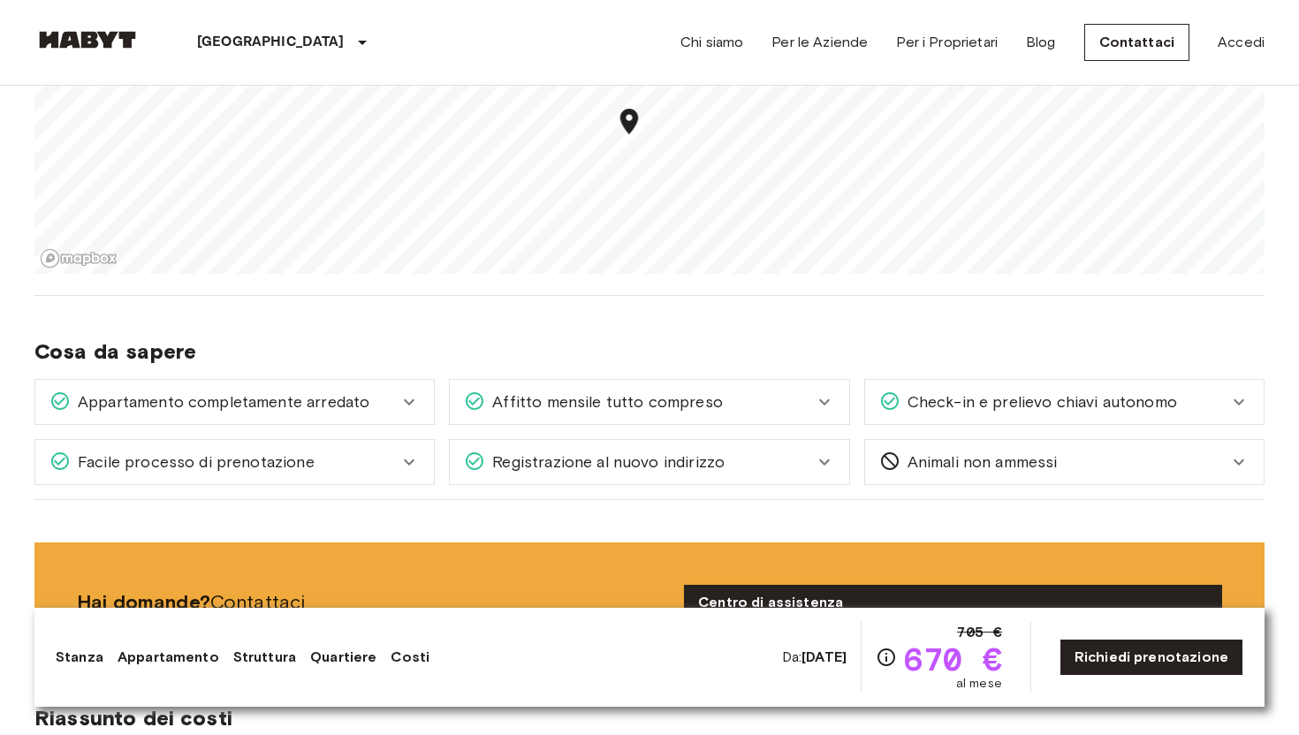
click at [368, 412] on div "Appartamento completamente arredato" at bounding box center [223, 402] width 349 height 23
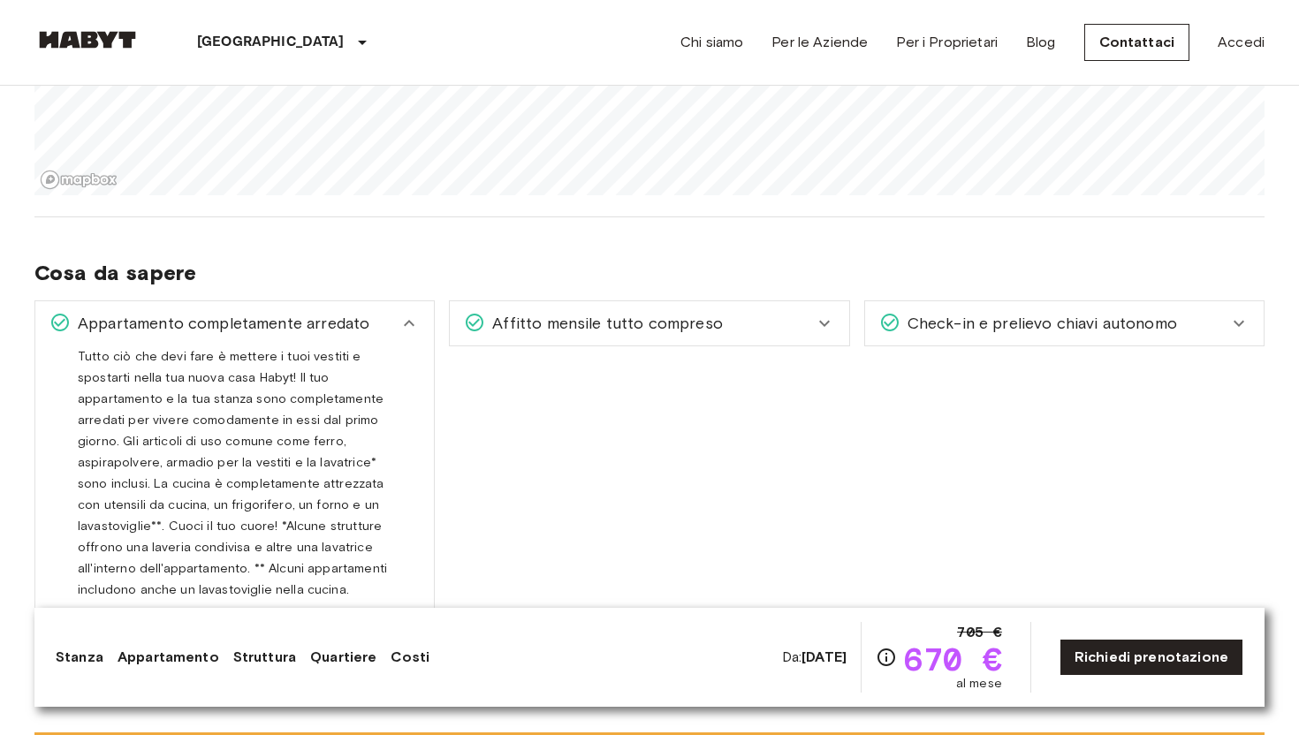
scroll to position [1808, 0]
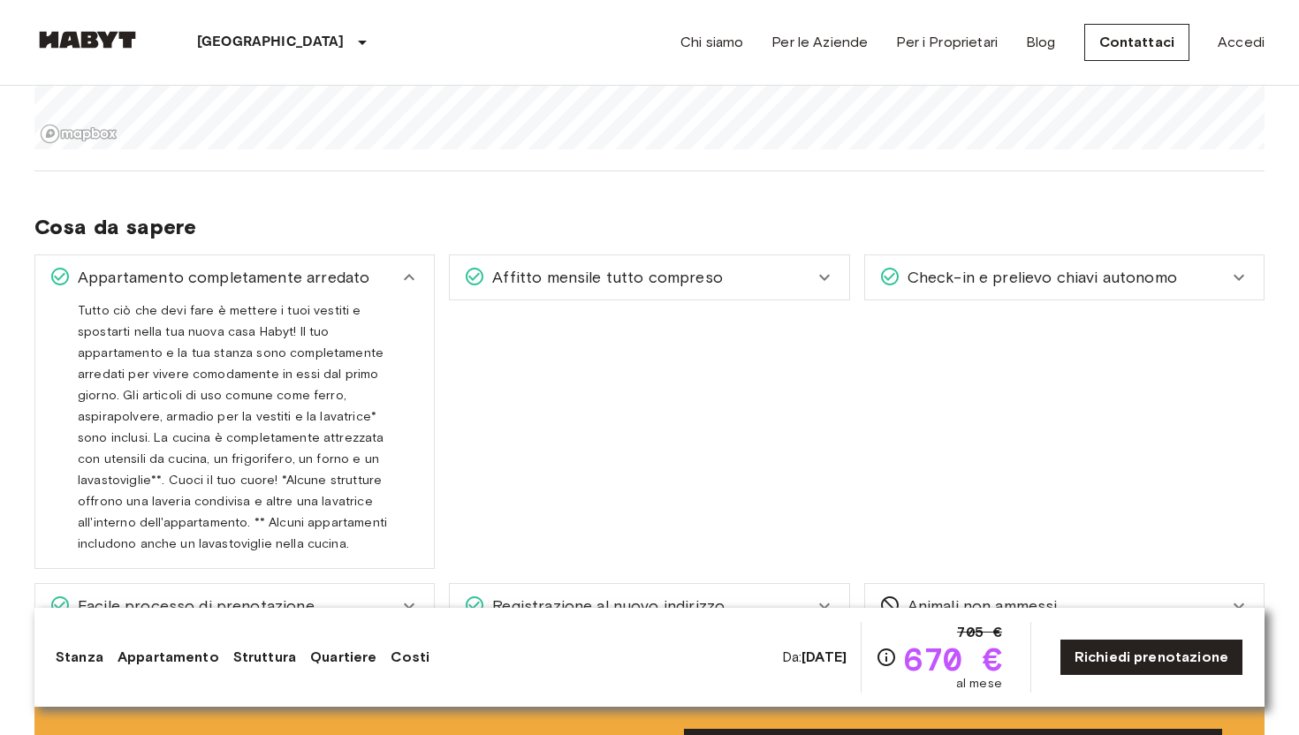
click at [380, 278] on div "Appartamento completamente arredato" at bounding box center [223, 277] width 349 height 23
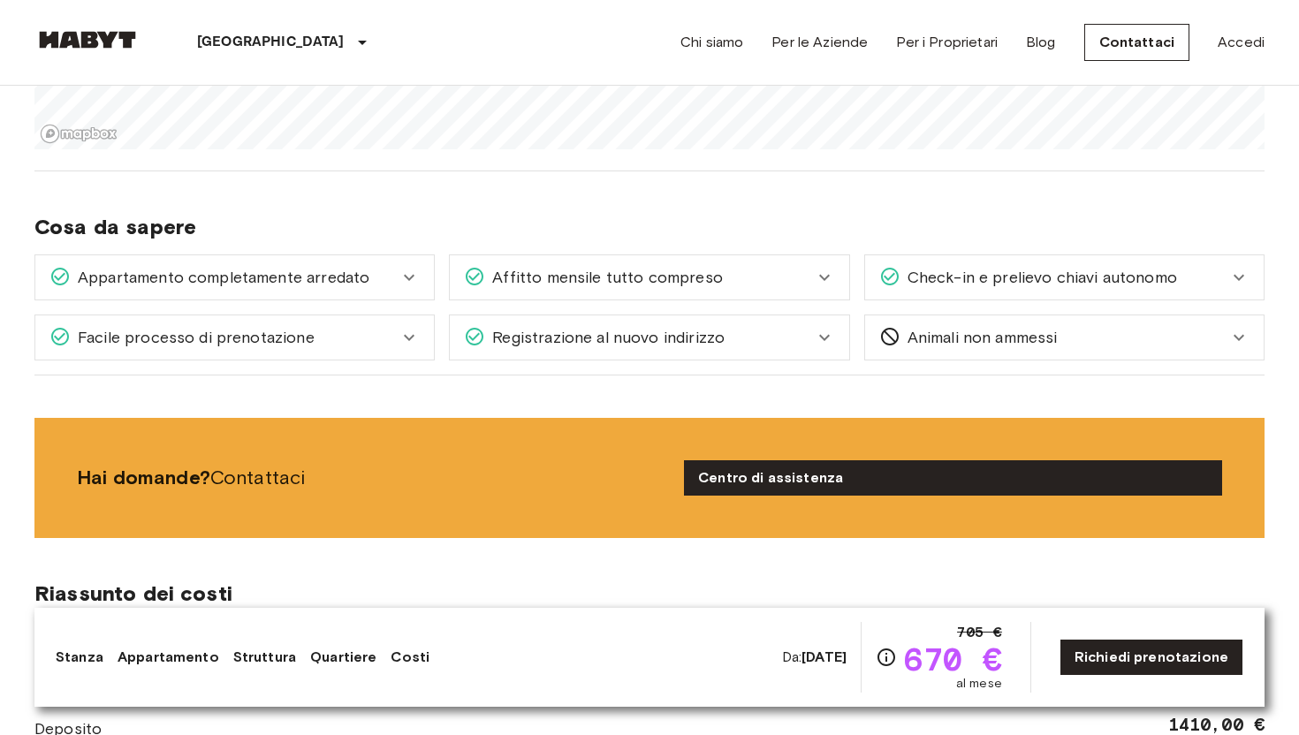
click at [850, 283] on div "Check-in e prelievo chiavi autonomo Una volta che la tua permanenza è confermat…" at bounding box center [1057, 270] width 415 height 60
click at [821, 282] on icon at bounding box center [824, 277] width 21 height 21
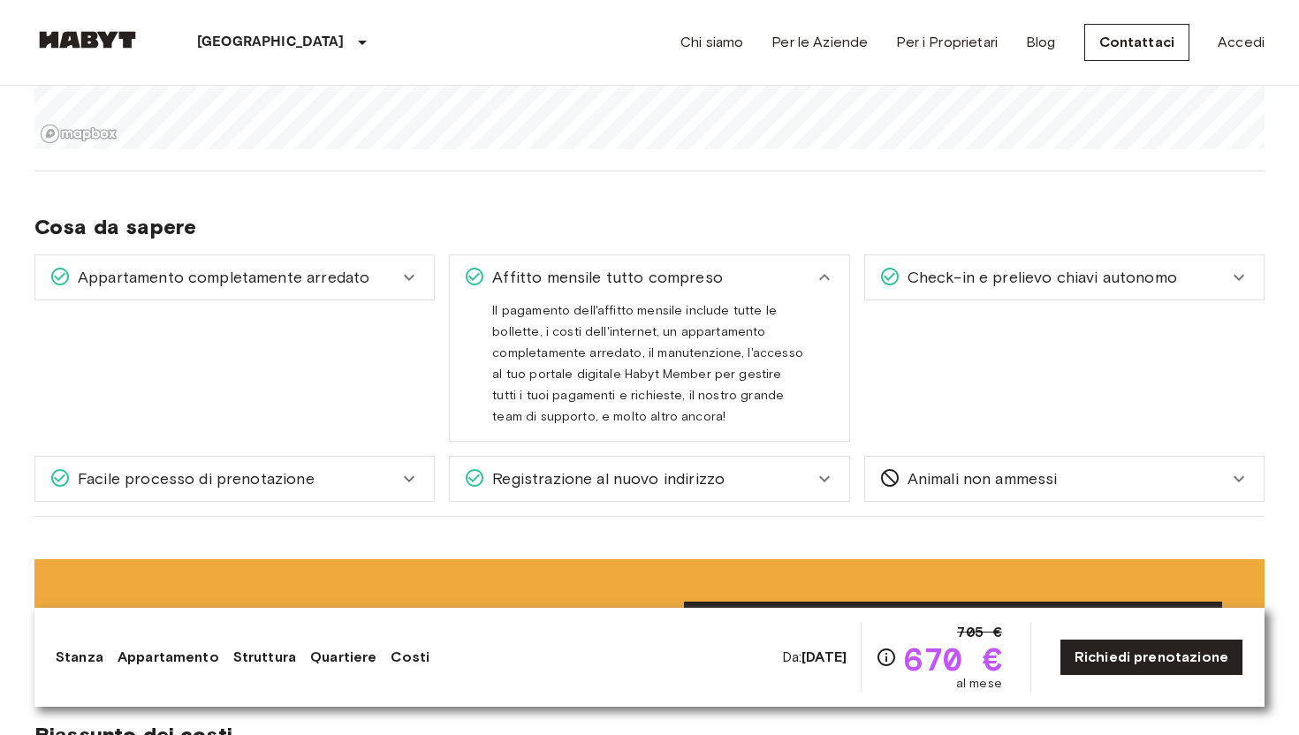
click at [821, 282] on icon at bounding box center [824, 277] width 21 height 21
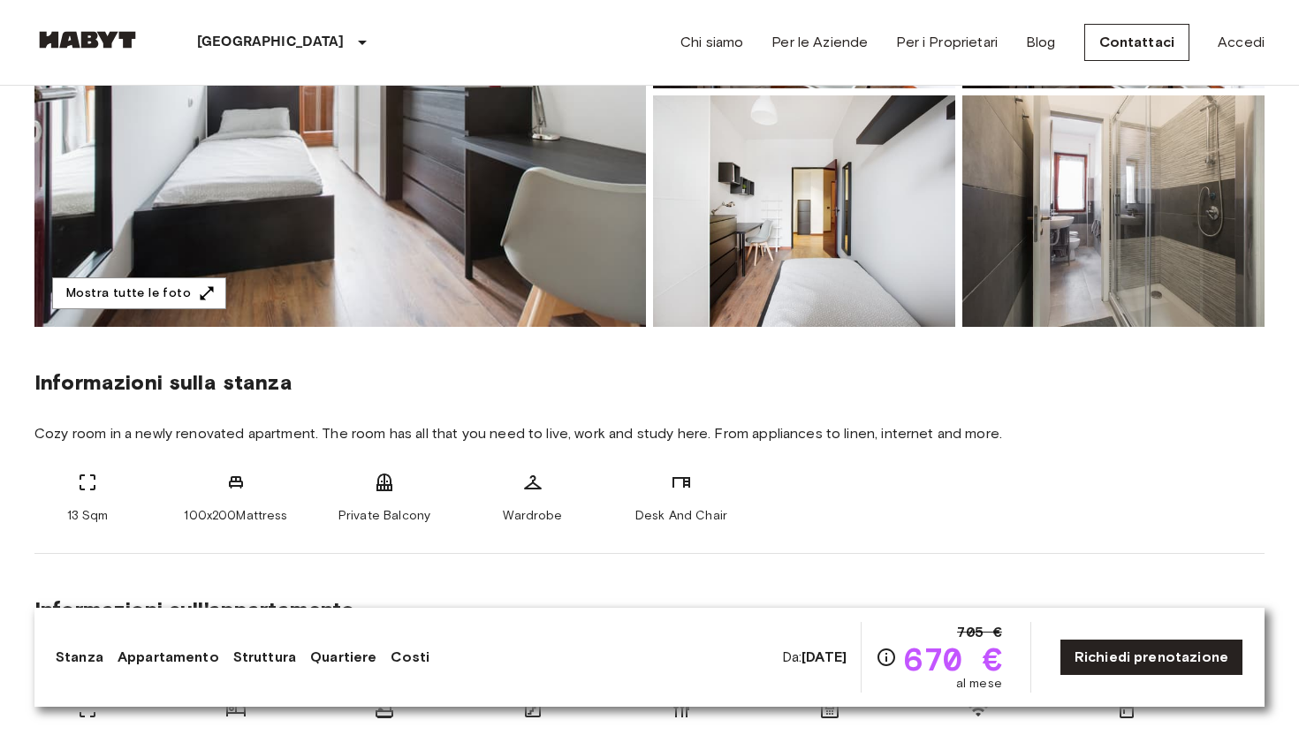
scroll to position [0, 0]
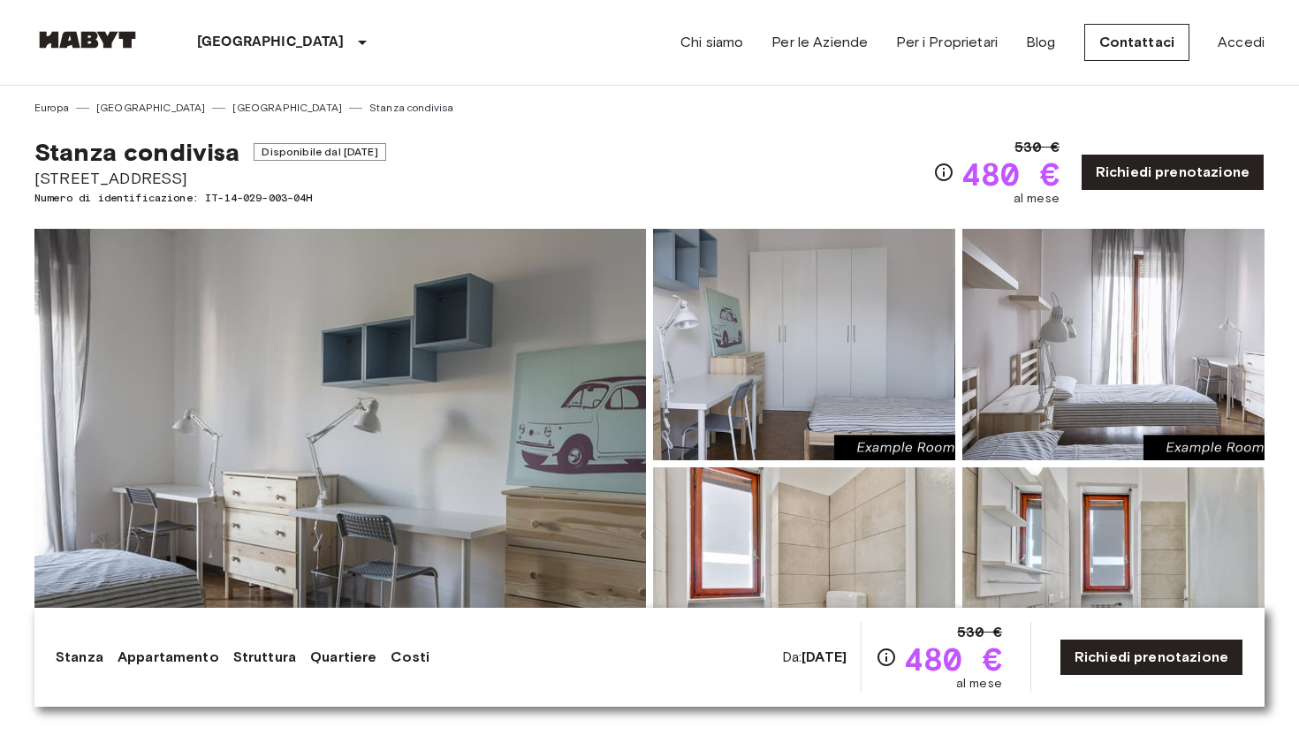
click at [516, 334] on img at bounding box center [340, 464] width 612 height 470
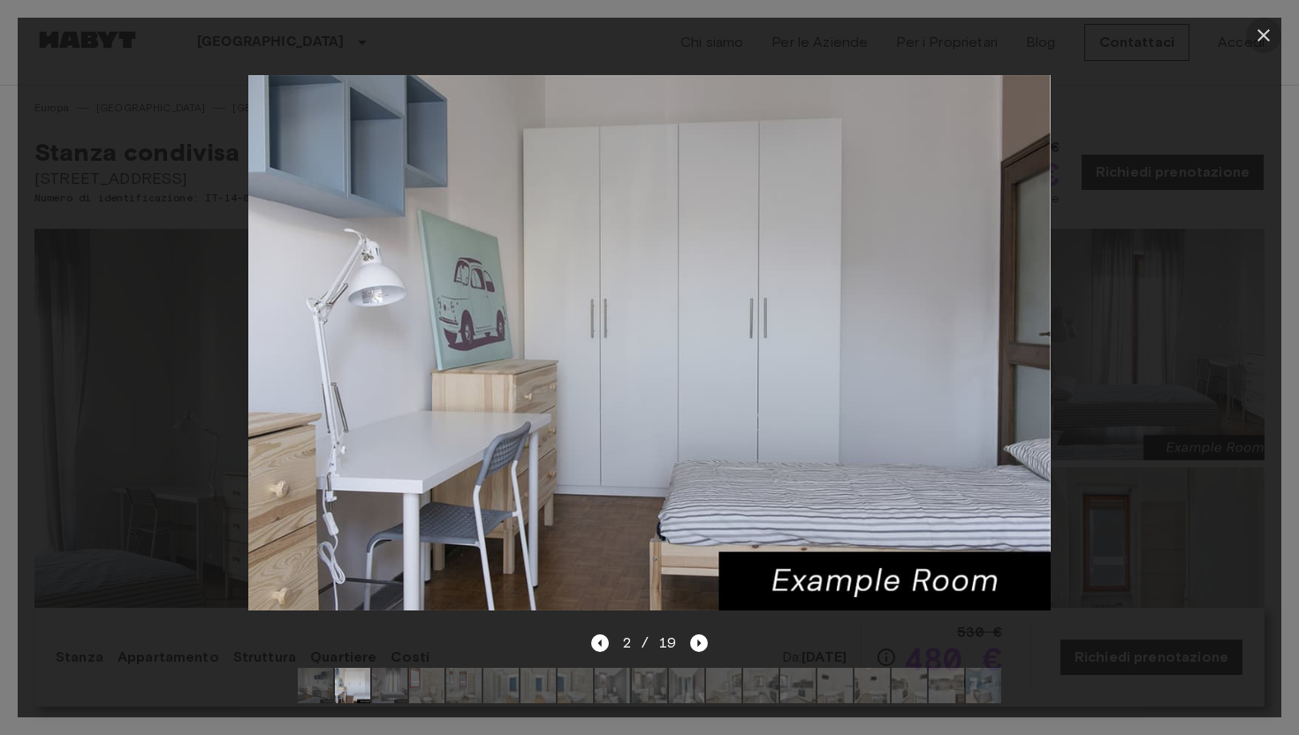
click at [1273, 38] on icon "button" at bounding box center [1263, 35] width 21 height 21
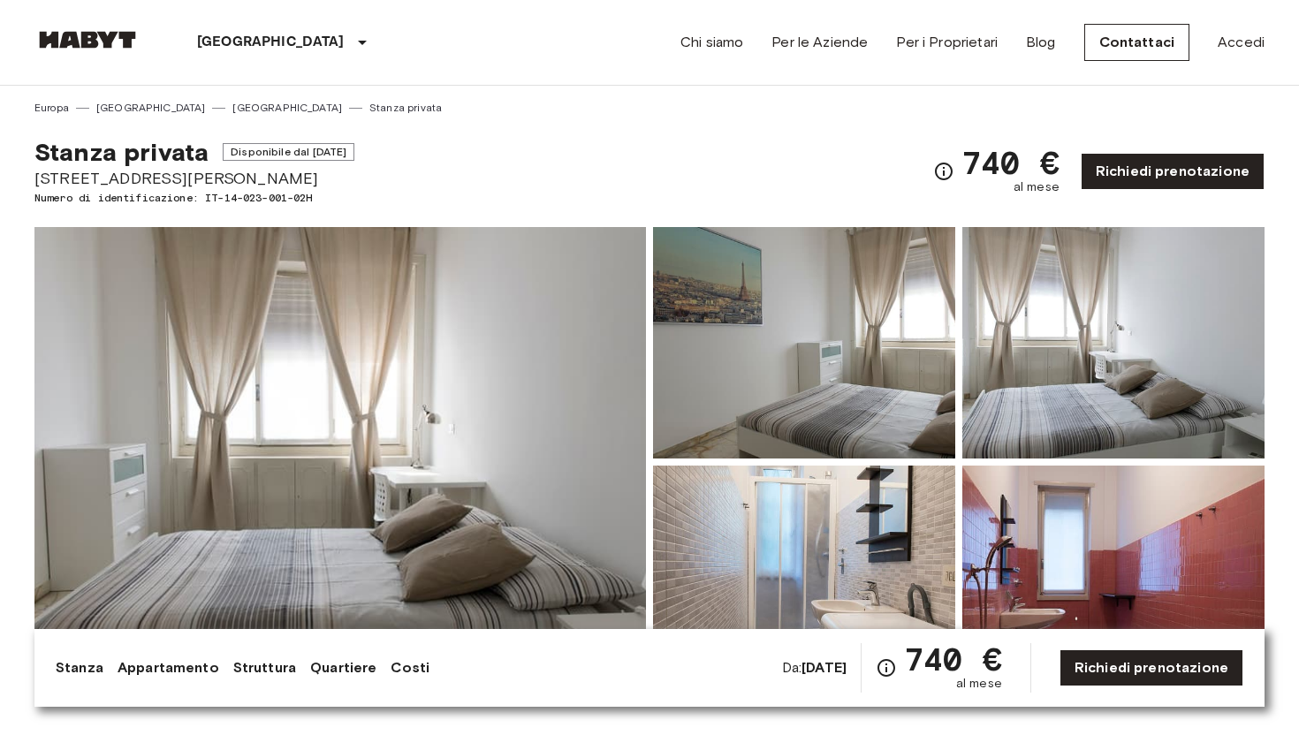
click at [569, 426] on img at bounding box center [340, 462] width 612 height 470
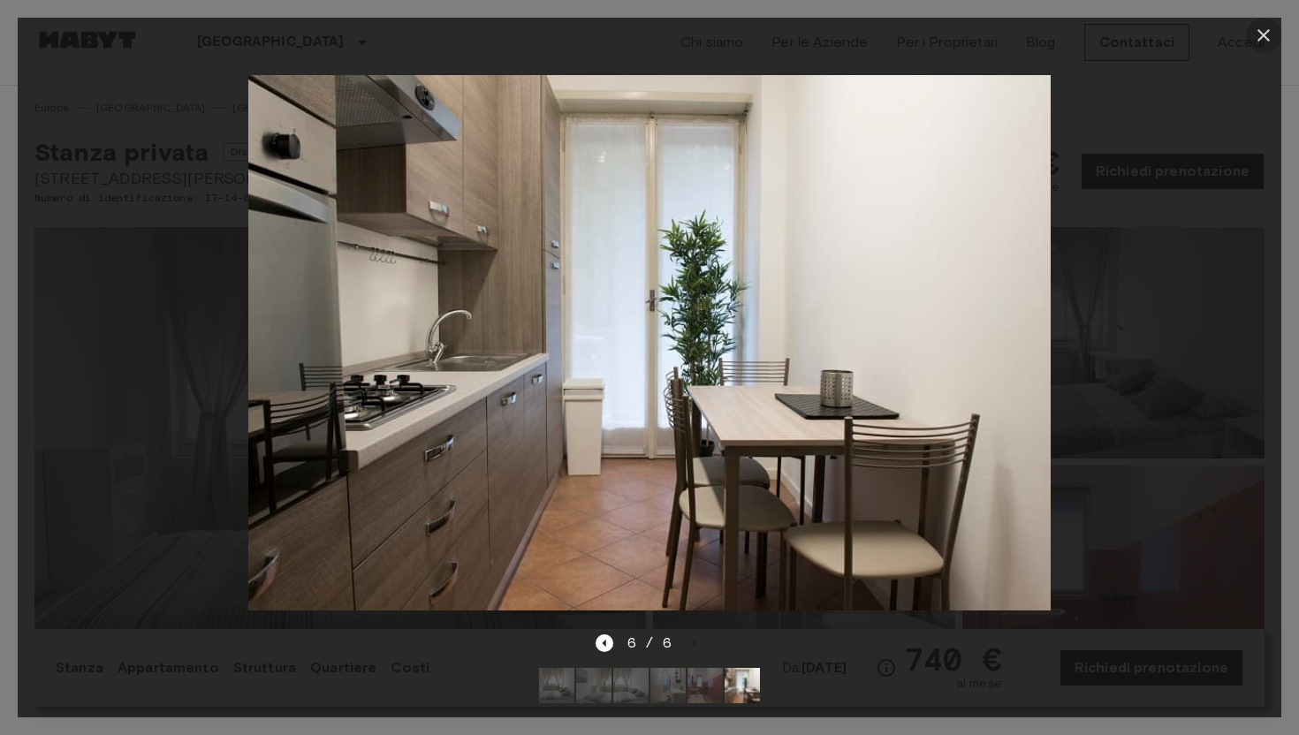
click at [1259, 42] on icon "button" at bounding box center [1263, 35] width 21 height 21
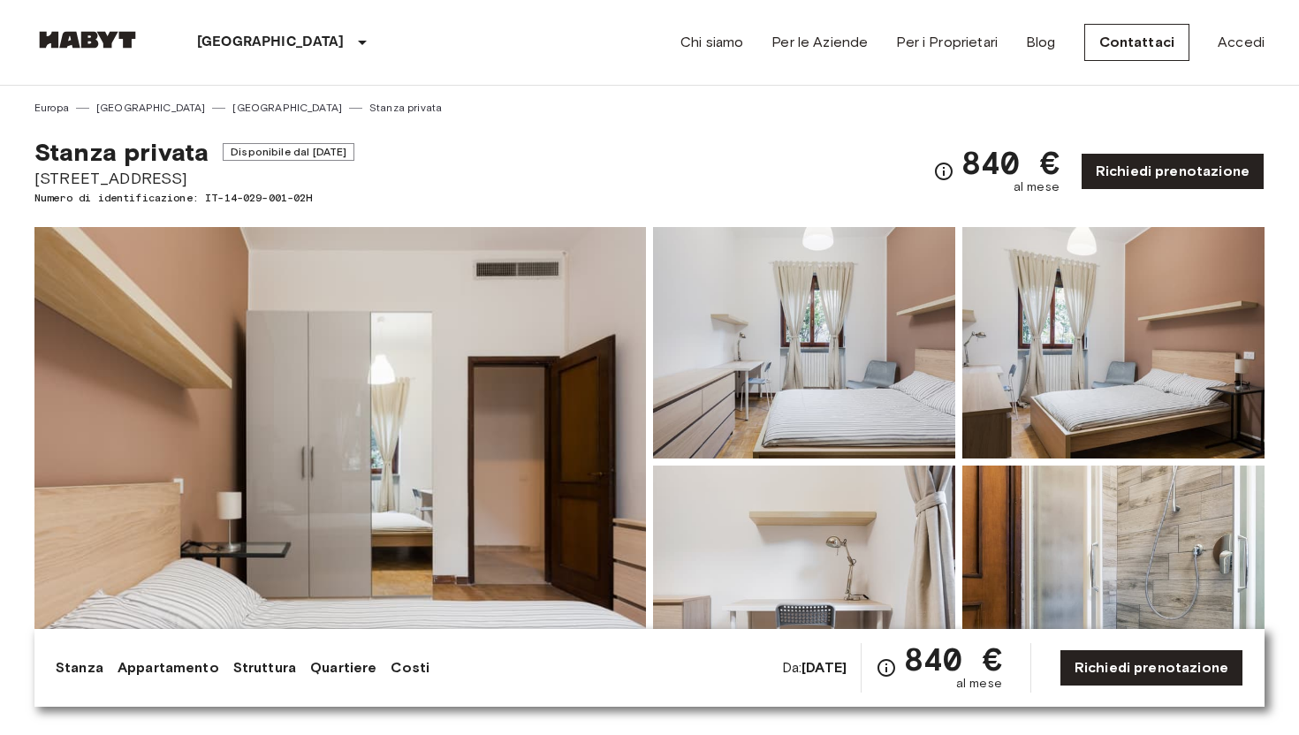
click at [316, 480] on img at bounding box center [340, 462] width 612 height 470
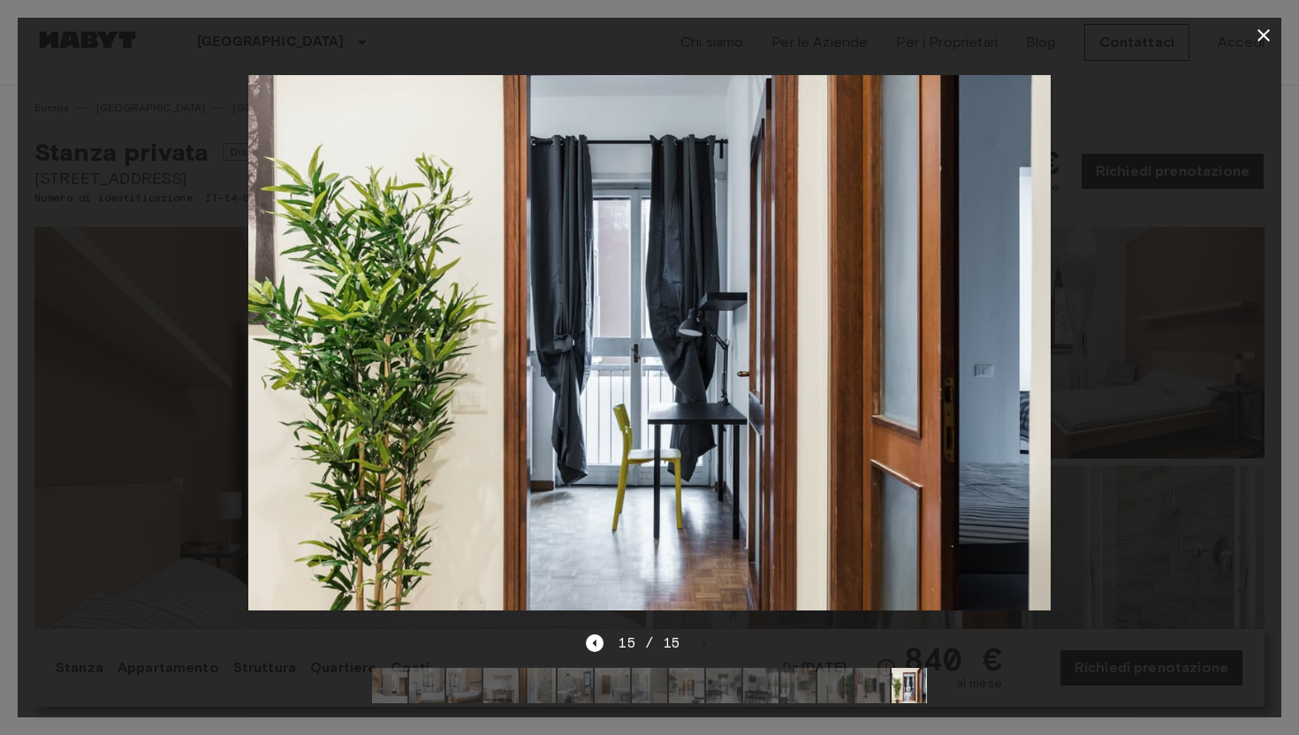
click at [1260, 40] on icon "button" at bounding box center [1263, 35] width 21 height 21
